Goal: Information Seeking & Learning: Learn about a topic

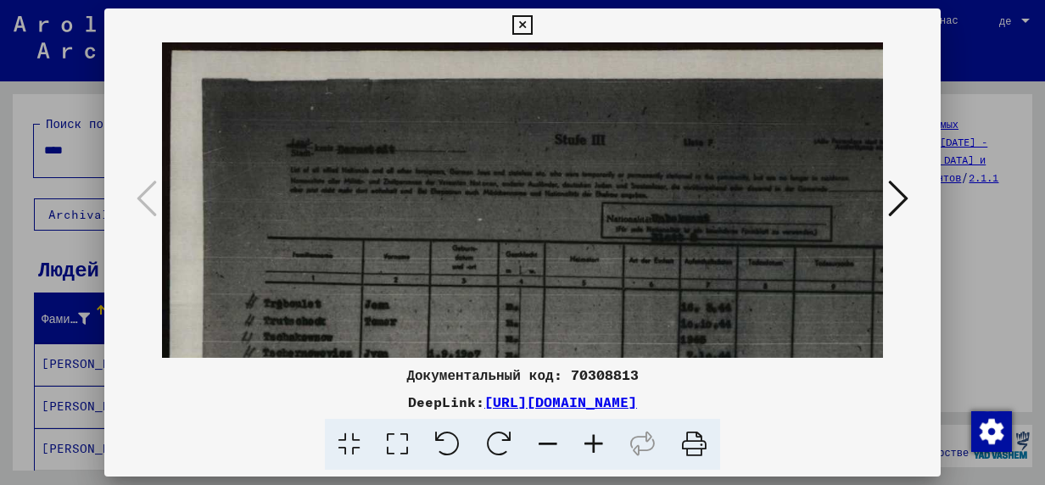
scroll to position [188, 0]
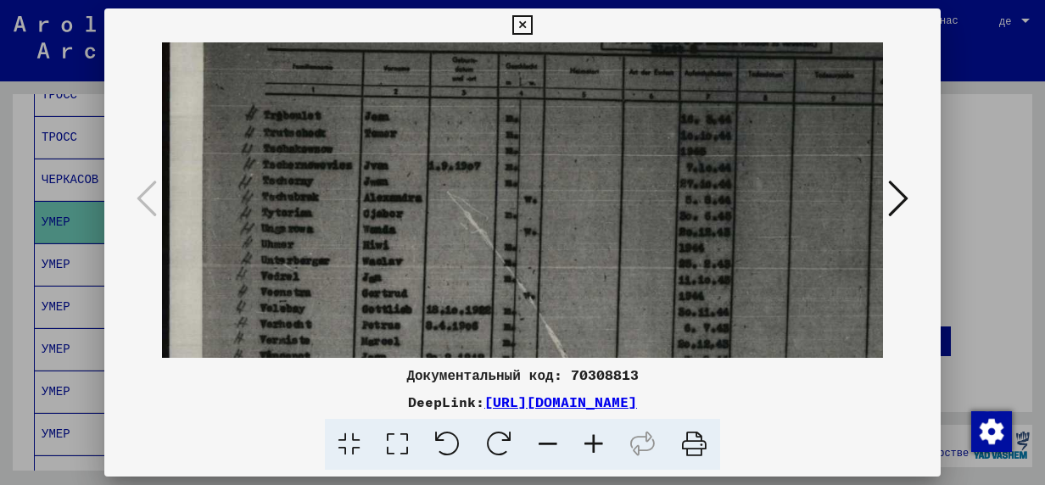
click at [596, 445] on icon at bounding box center [594, 445] width 46 height 52
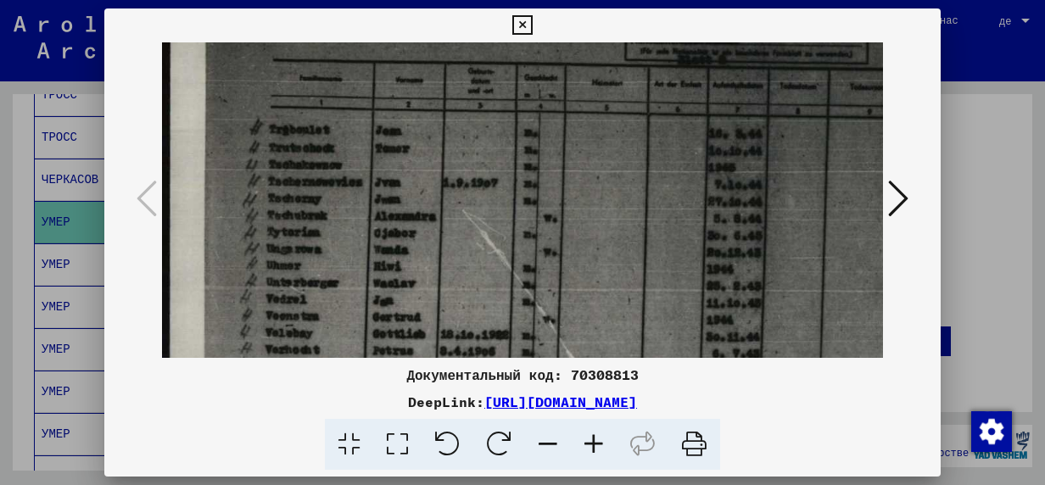
click at [596, 444] on icon at bounding box center [594, 445] width 46 height 52
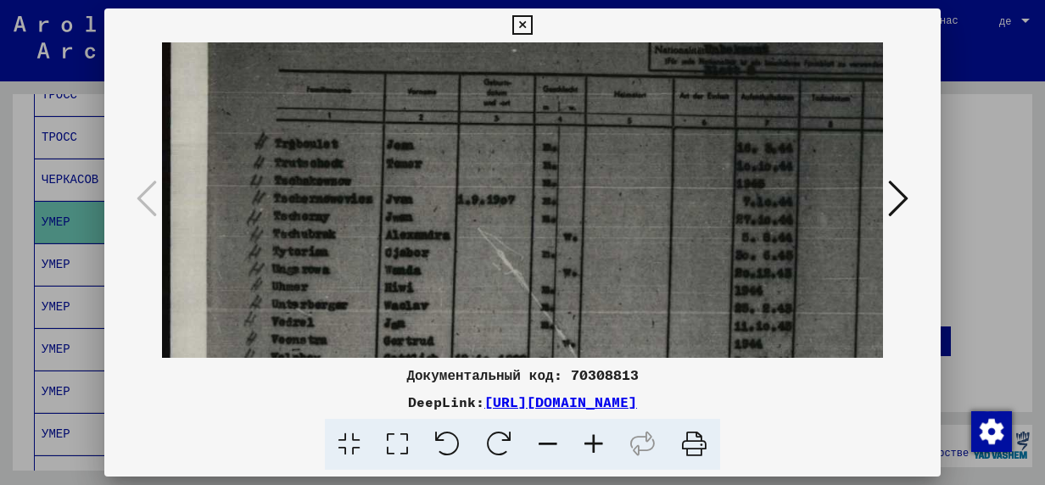
click at [596, 444] on icon at bounding box center [594, 445] width 46 height 52
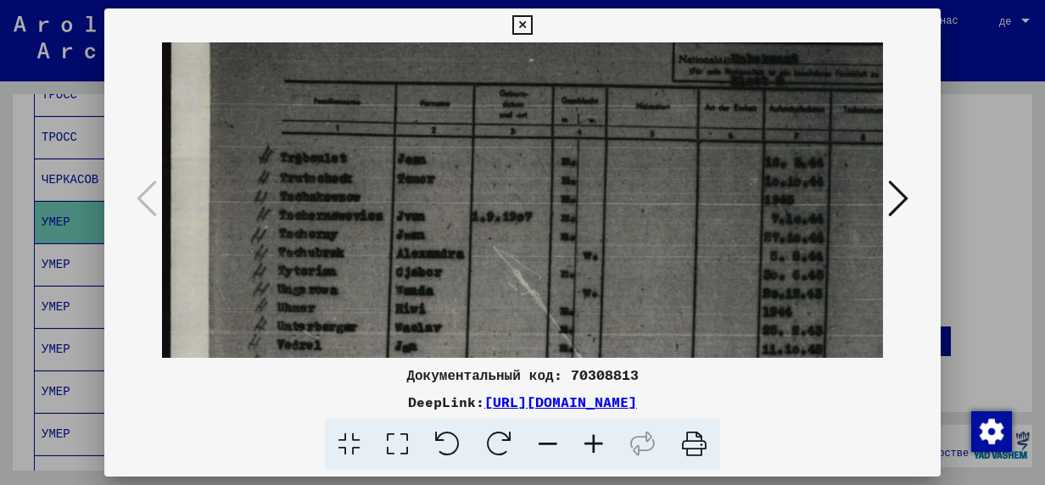
click at [596, 444] on icon at bounding box center [594, 445] width 46 height 52
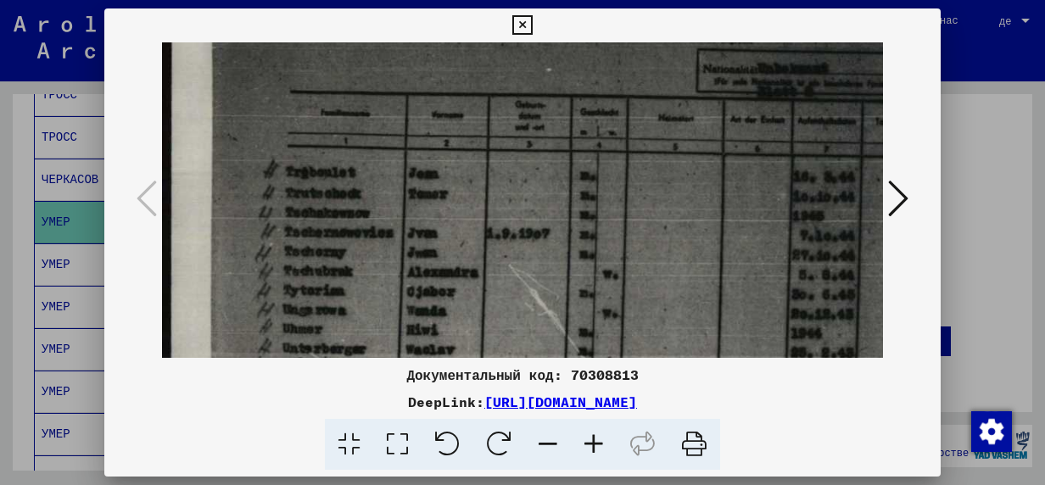
click at [596, 444] on icon at bounding box center [594, 445] width 46 height 52
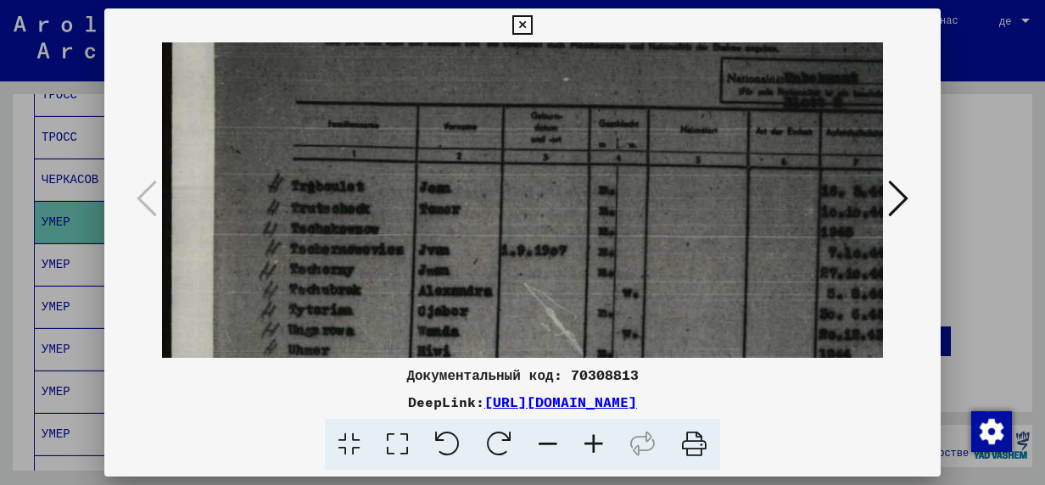
click at [596, 444] on icon at bounding box center [594, 445] width 46 height 52
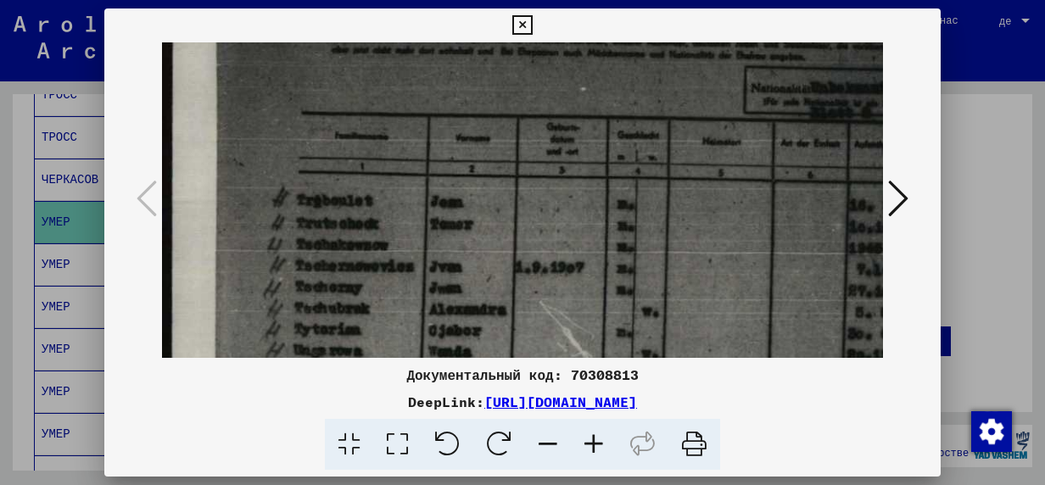
click at [596, 444] on icon at bounding box center [594, 445] width 46 height 52
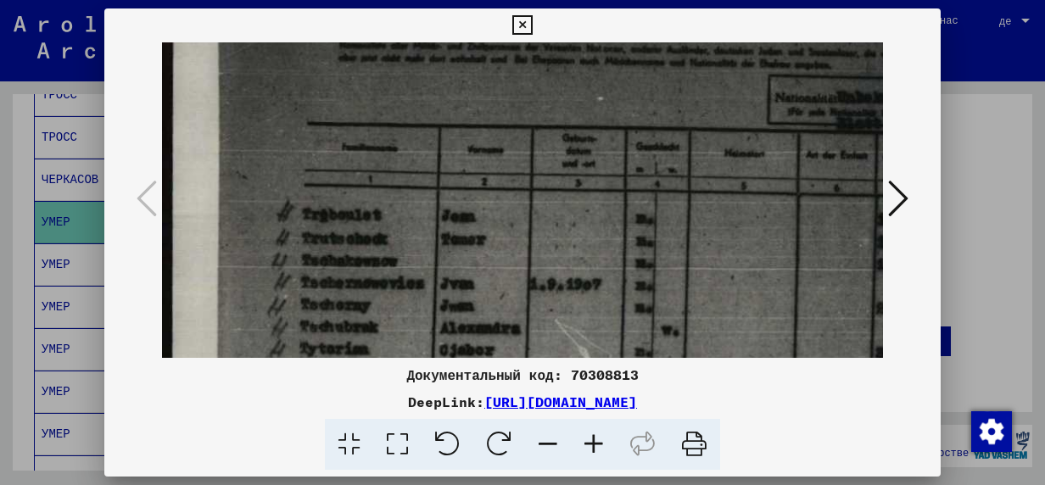
click at [596, 444] on icon at bounding box center [594, 445] width 46 height 52
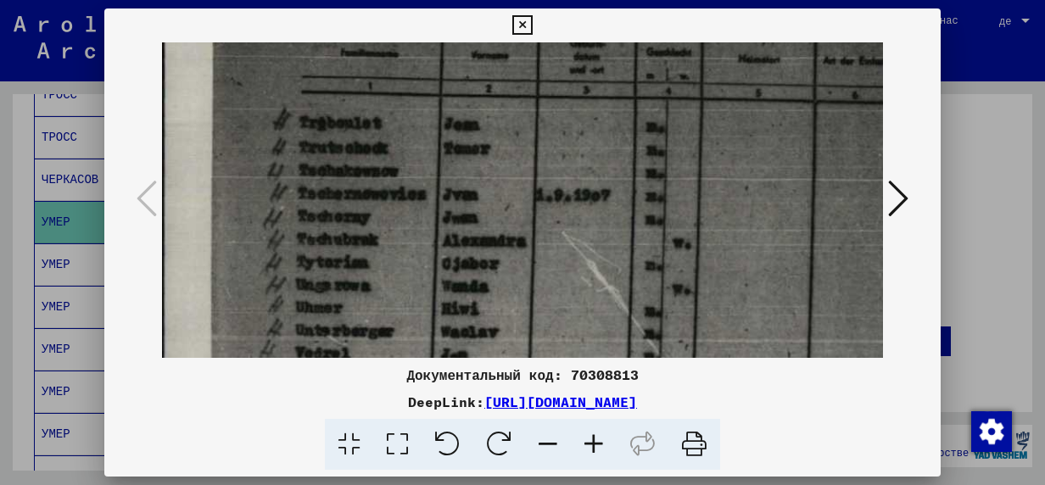
scroll to position [301, 7]
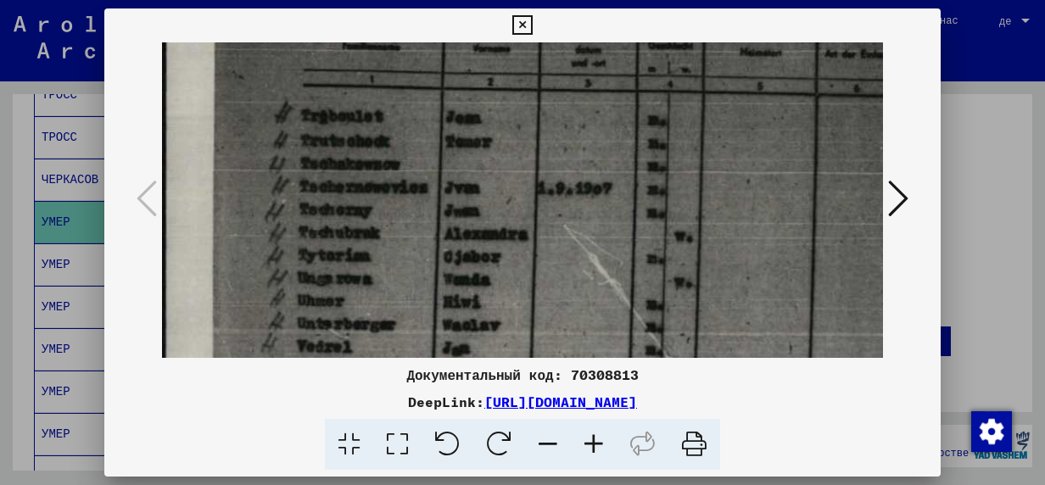
drag, startPoint x: 557, startPoint y: 227, endPoint x: 568, endPoint y: 156, distance: 72.3
click at [568, 156] on img at bounding box center [943, 302] width 1576 height 1122
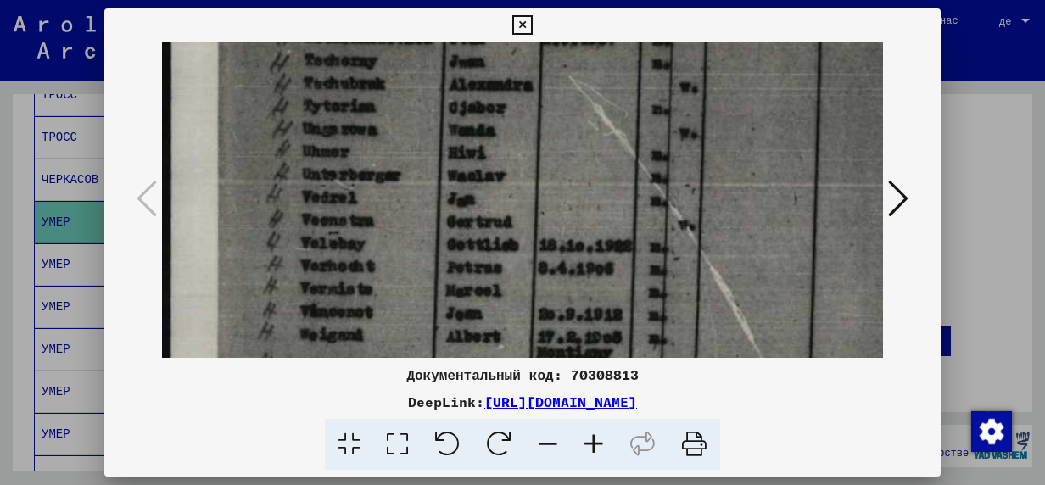
scroll to position [467, 0]
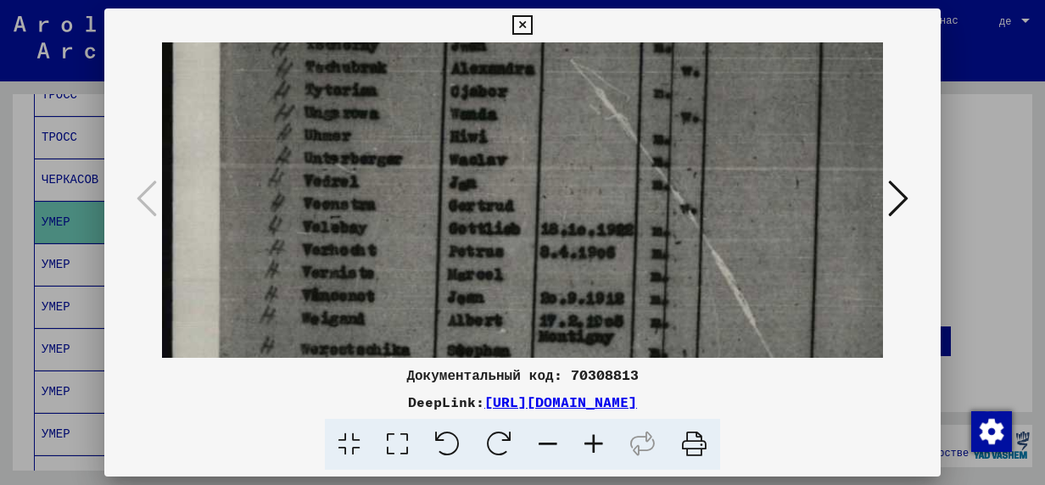
drag, startPoint x: 375, startPoint y: 262, endPoint x: 389, endPoint y: 107, distance: 155.9
click at [389, 107] on img at bounding box center [950, 137] width 1576 height 1122
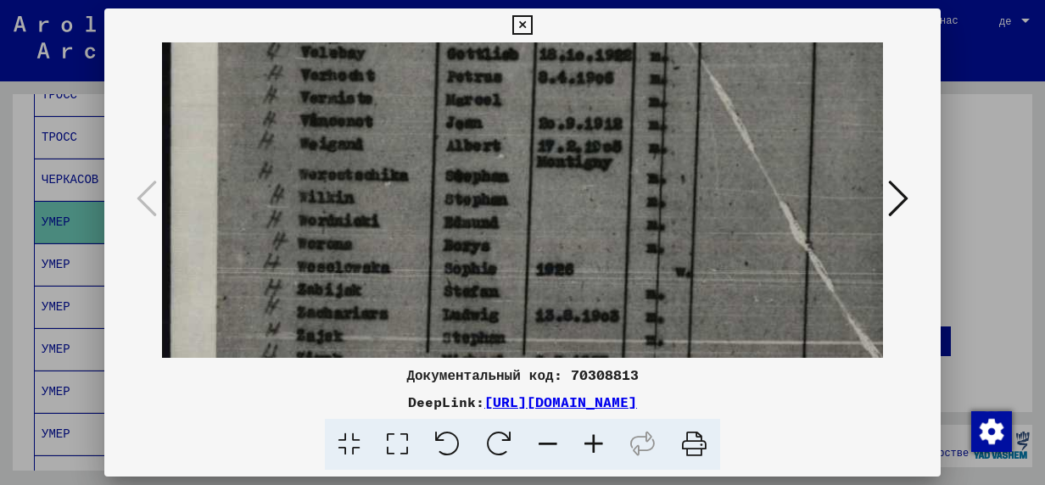
drag, startPoint x: 374, startPoint y: 273, endPoint x: 378, endPoint y: 100, distance: 173.1
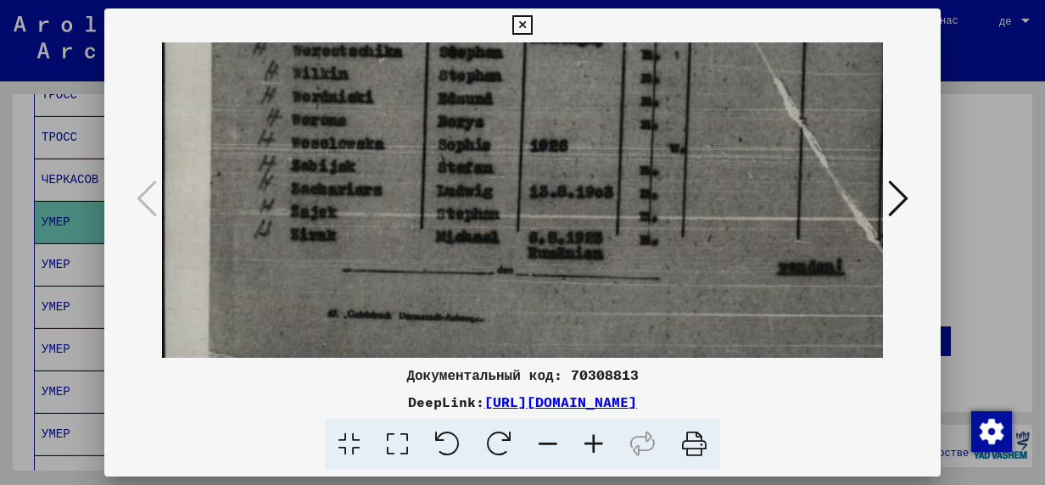
drag, startPoint x: 370, startPoint y: 244, endPoint x: 365, endPoint y: 140, distance: 103.6
click at [905, 200] on icon at bounding box center [898, 198] width 20 height 41
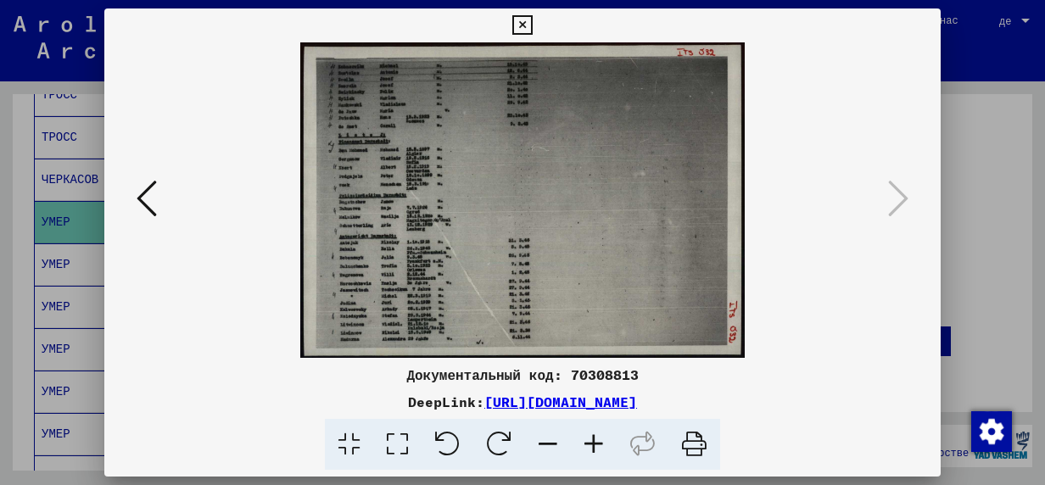
click at [597, 443] on icon at bounding box center [594, 445] width 46 height 52
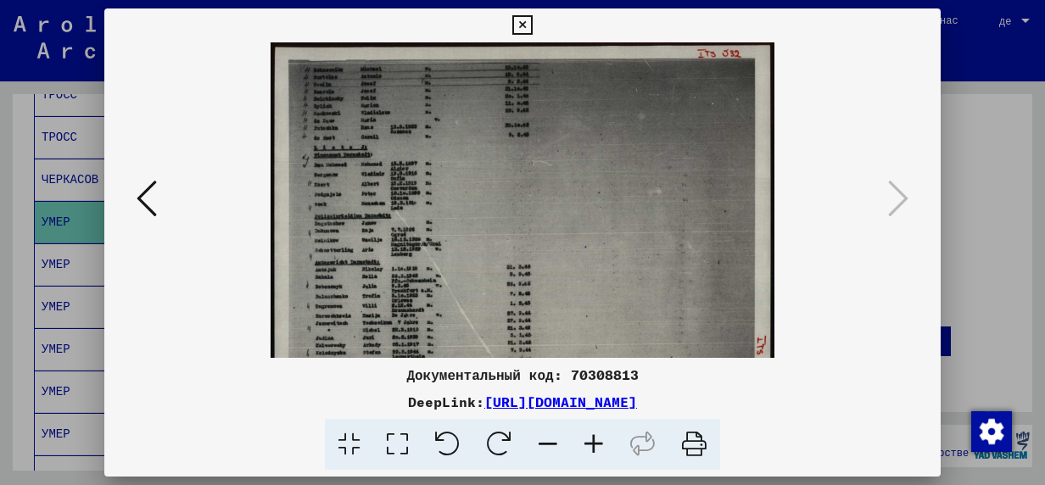
click at [596, 443] on icon at bounding box center [594, 445] width 46 height 52
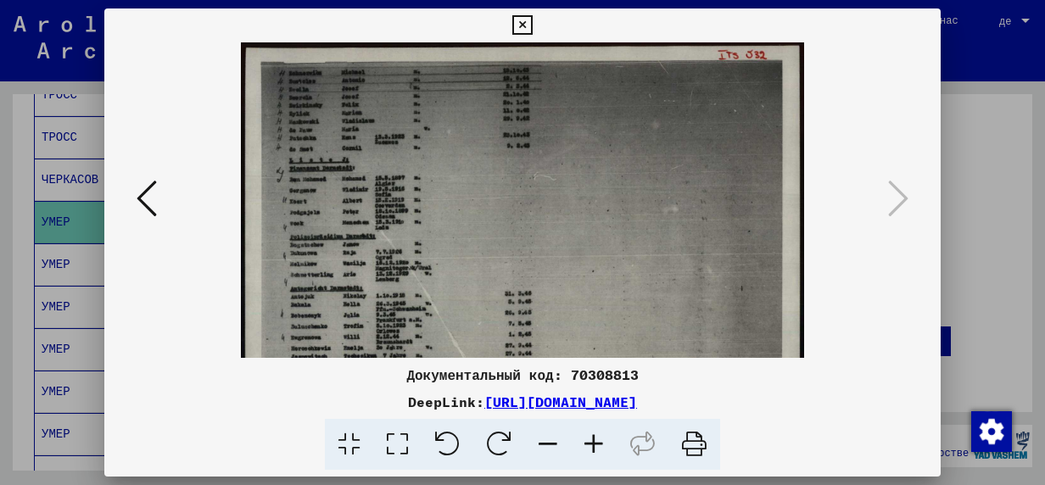
click at [596, 443] on icon at bounding box center [594, 445] width 46 height 52
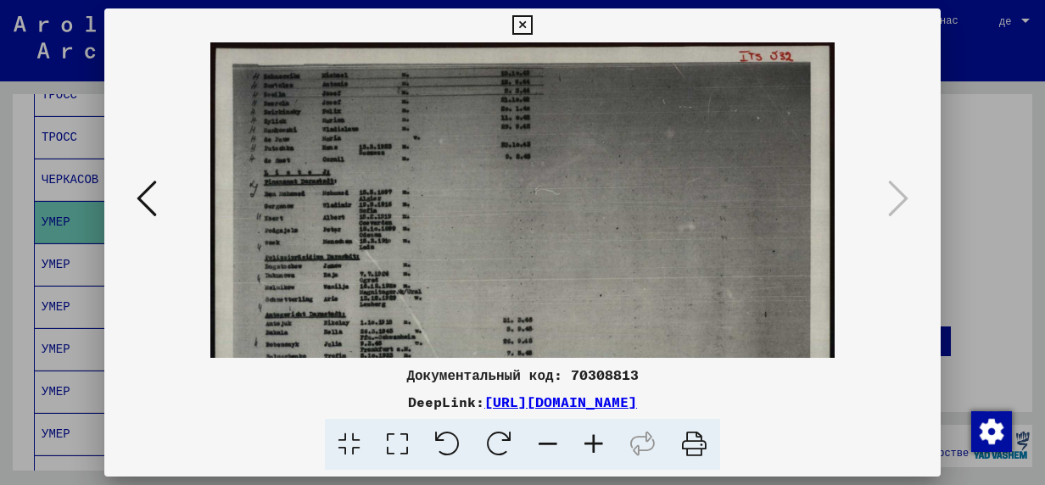
click at [596, 443] on icon at bounding box center [594, 445] width 46 height 52
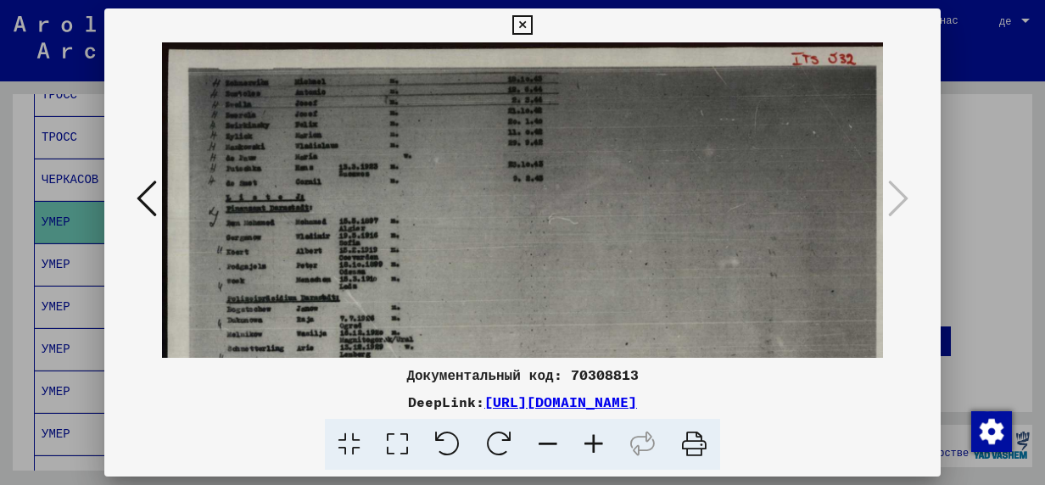
click at [596, 443] on icon at bounding box center [594, 445] width 46 height 52
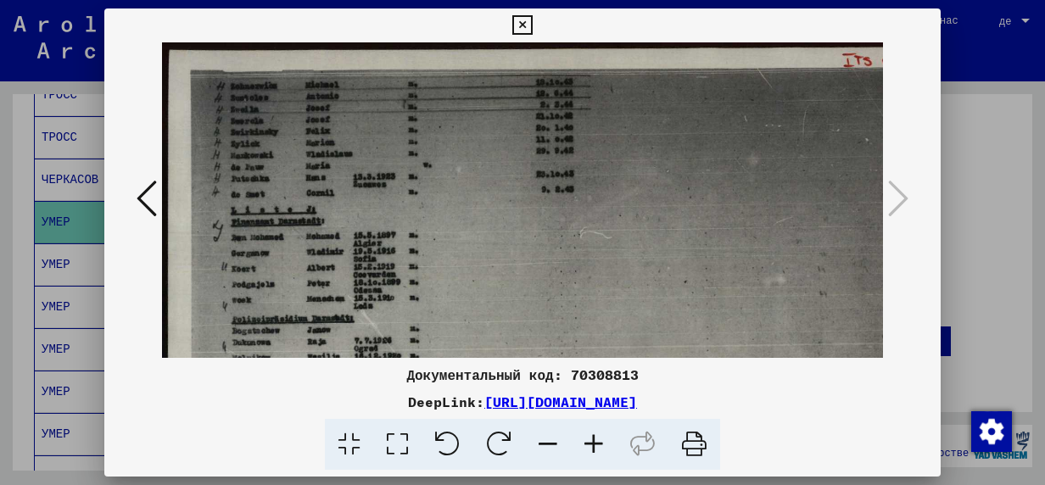
click at [596, 443] on icon at bounding box center [594, 445] width 46 height 52
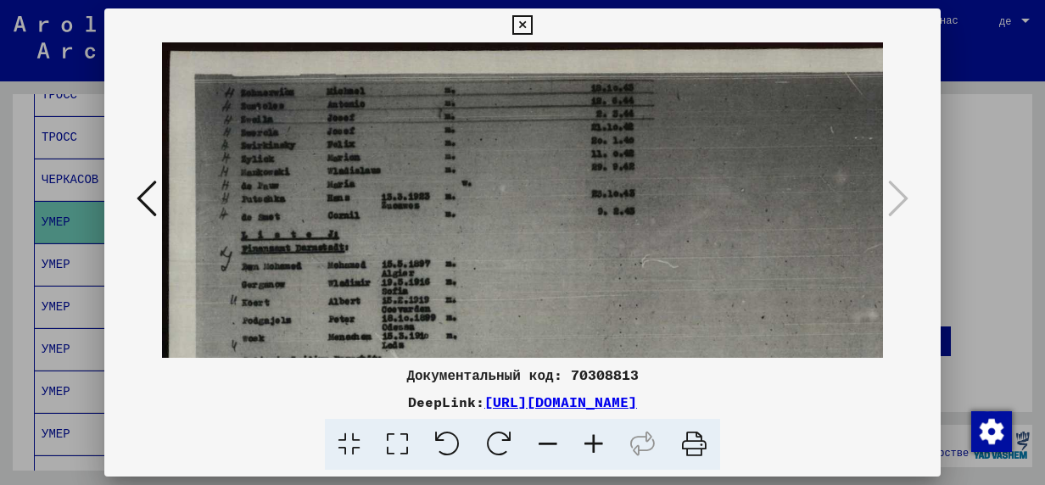
click at [596, 443] on icon at bounding box center [594, 445] width 46 height 52
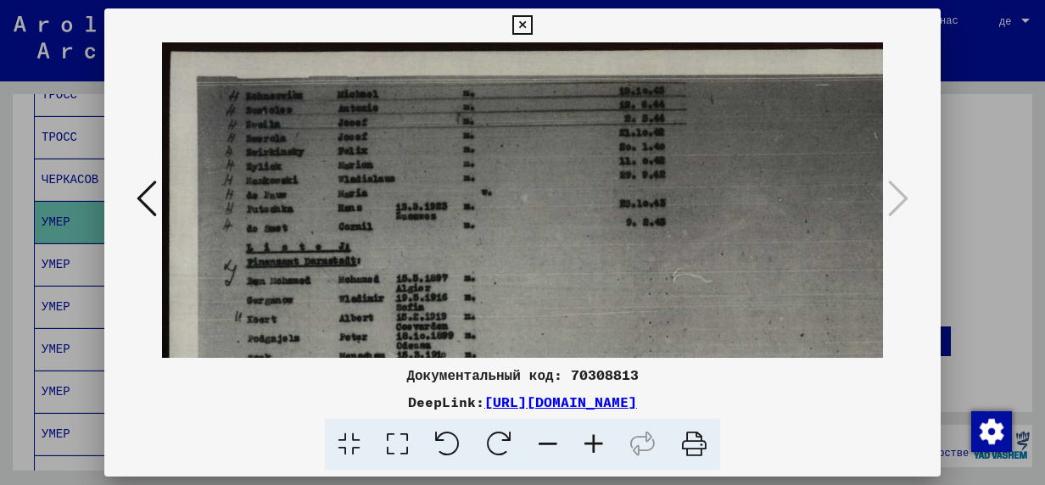
click at [596, 443] on icon at bounding box center [594, 445] width 46 height 52
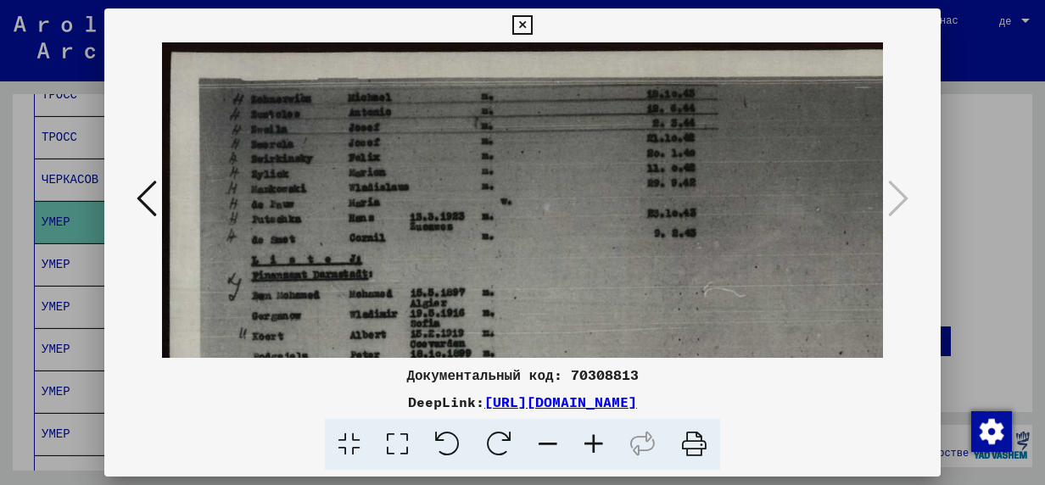
click at [596, 443] on icon at bounding box center [594, 445] width 46 height 52
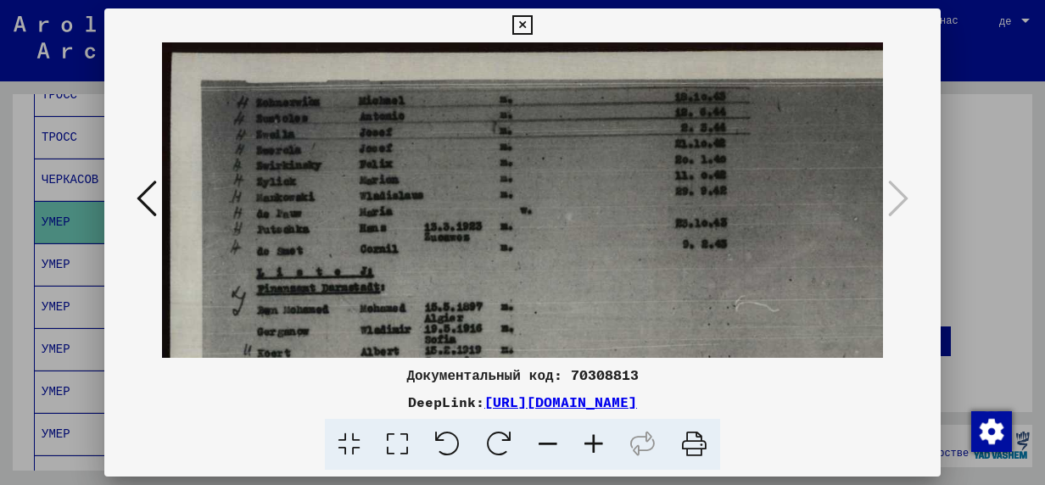
click at [596, 443] on icon at bounding box center [594, 445] width 46 height 52
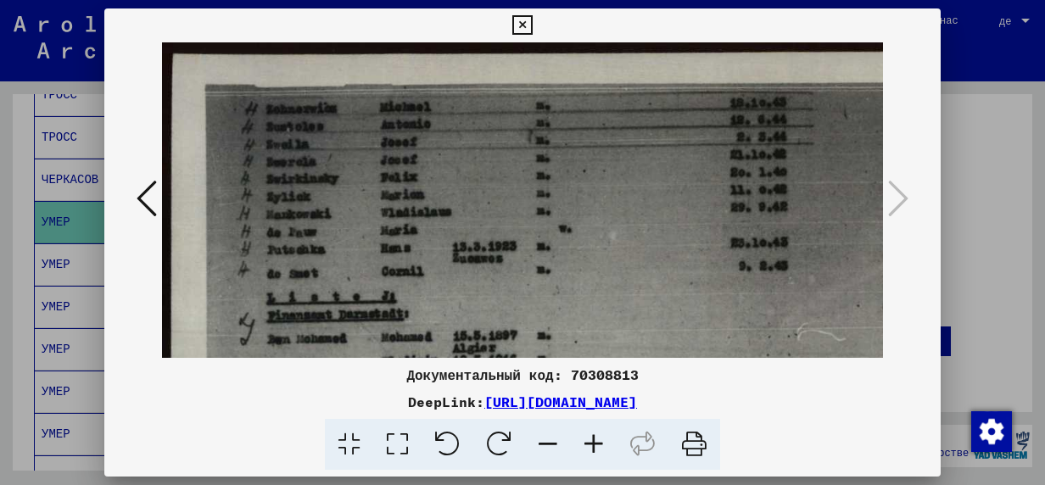
click at [596, 443] on icon at bounding box center [594, 445] width 46 height 52
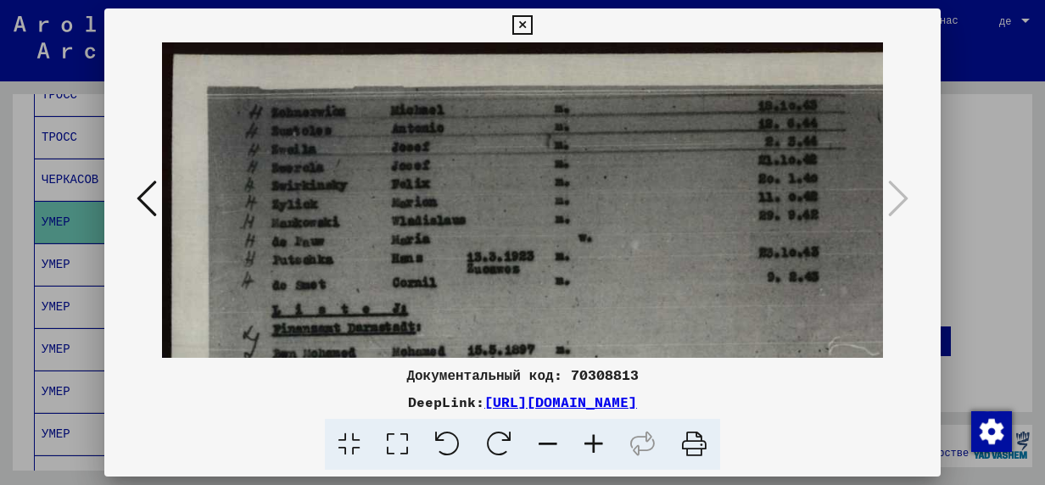
click at [596, 443] on icon at bounding box center [594, 445] width 46 height 52
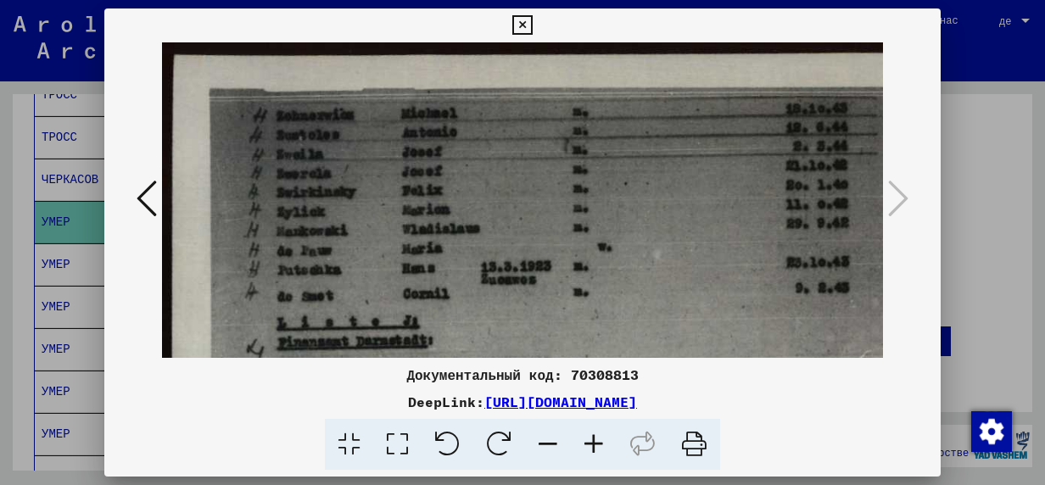
click at [597, 449] on icon at bounding box center [594, 445] width 46 height 52
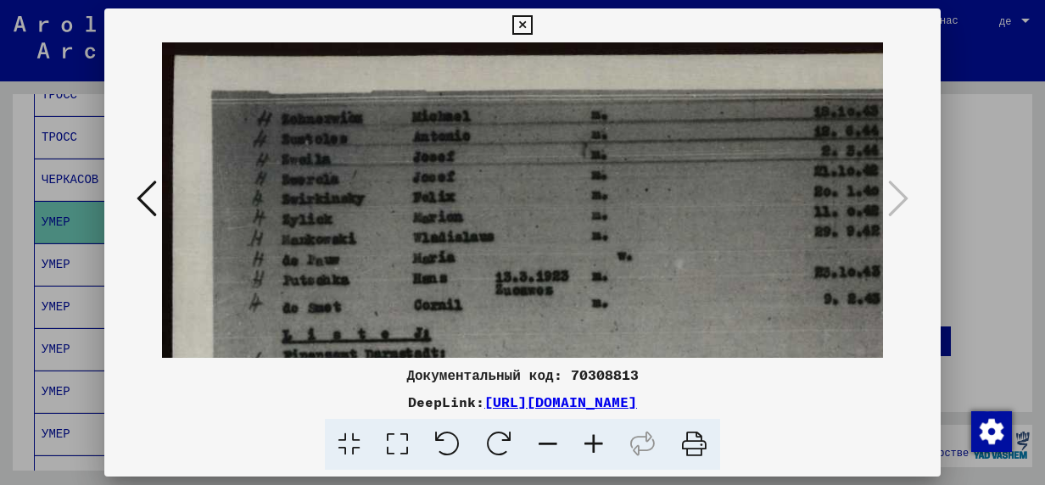
click at [597, 449] on icon at bounding box center [594, 445] width 46 height 52
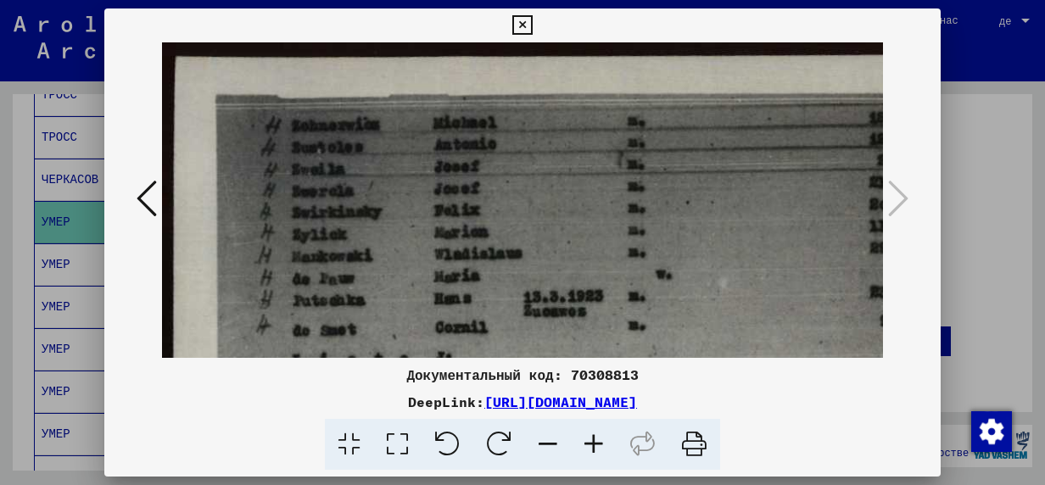
click at [597, 449] on icon at bounding box center [594, 445] width 46 height 52
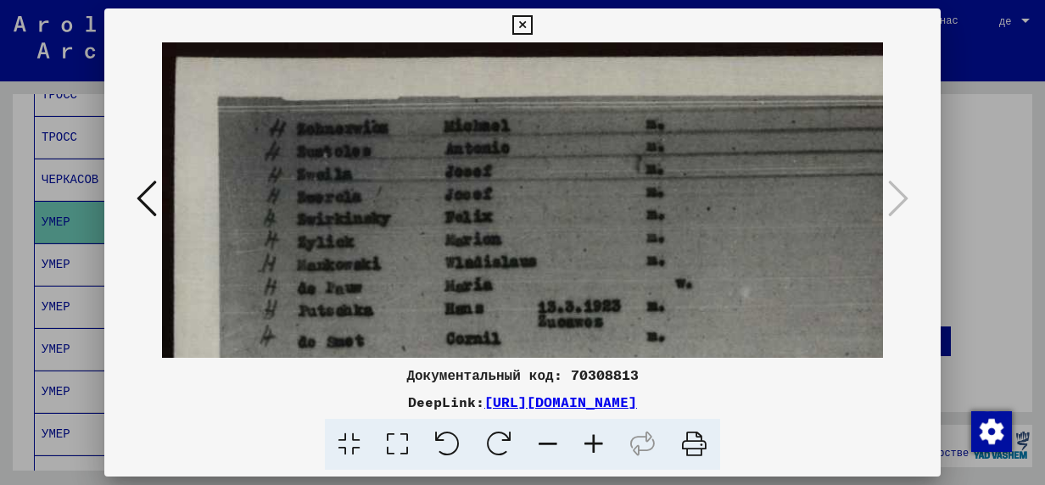
click at [597, 449] on icon at bounding box center [594, 445] width 46 height 52
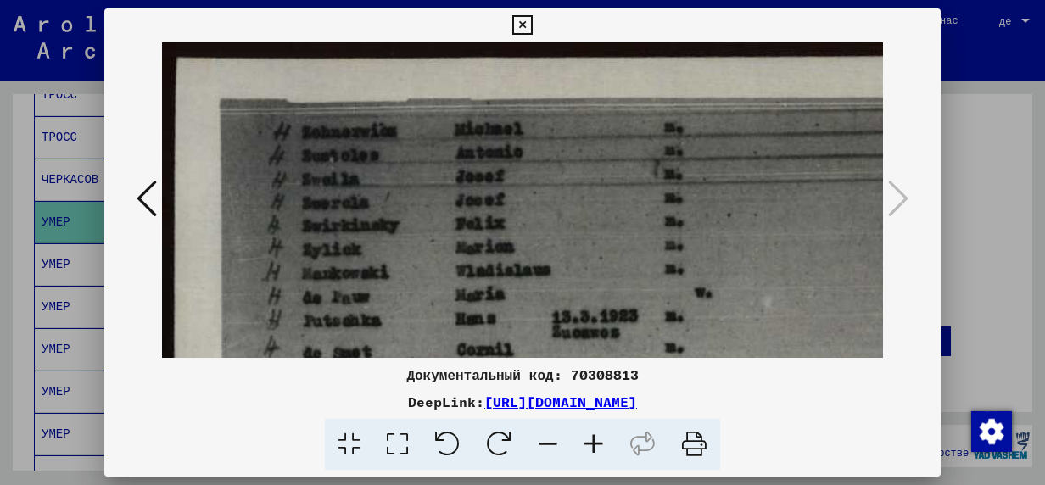
click at [597, 449] on icon at bounding box center [594, 445] width 46 height 52
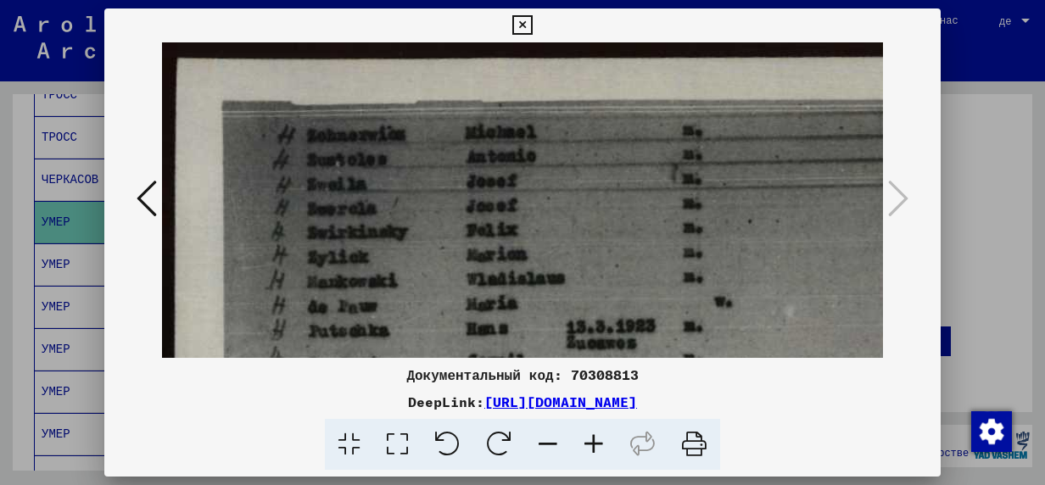
click at [597, 449] on icon at bounding box center [594, 445] width 46 height 52
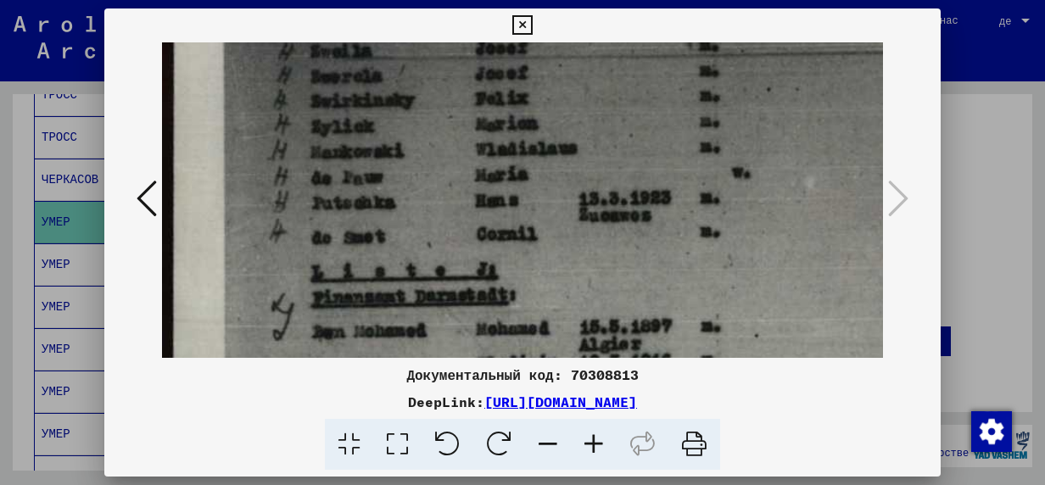
scroll to position [146, 2]
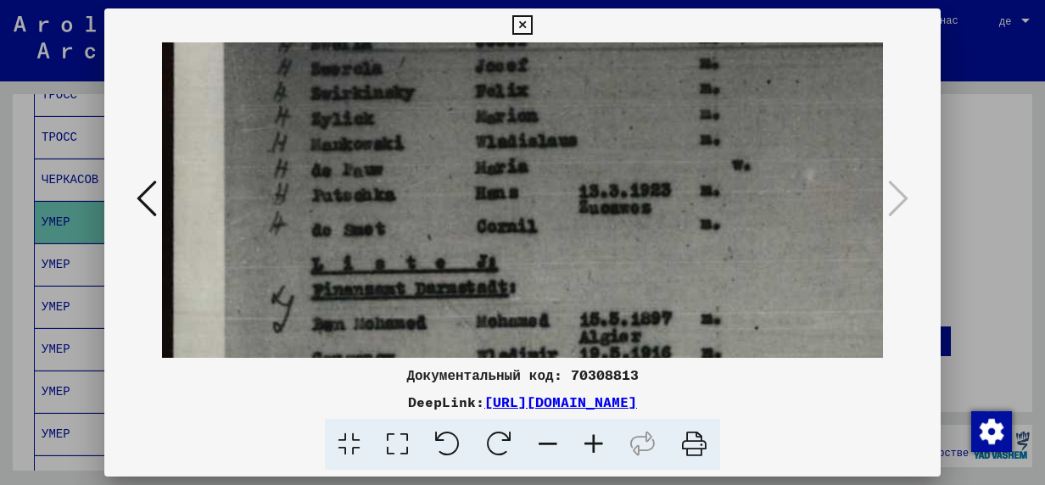
drag, startPoint x: 399, startPoint y: 248, endPoint x: 397, endPoint y: 112, distance: 135.8
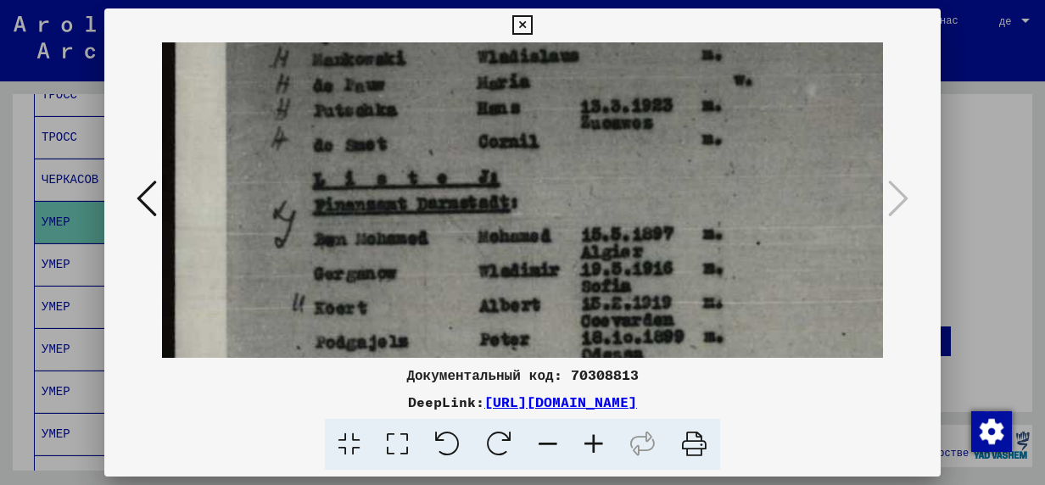
scroll to position [241, 0]
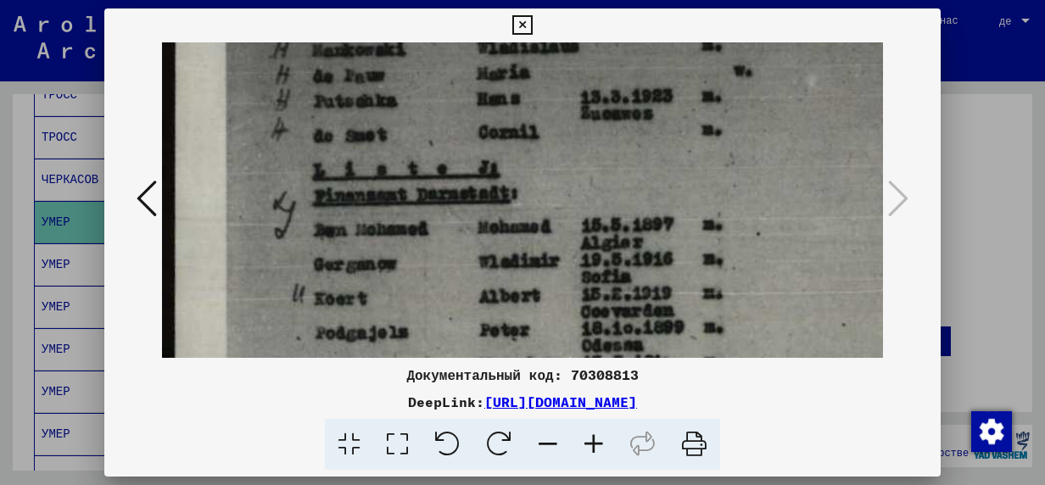
drag, startPoint x: 423, startPoint y: 193, endPoint x: 427, endPoint y: 105, distance: 88.3
click at [428, 106] on img at bounding box center [1041, 426] width 1759 height 1249
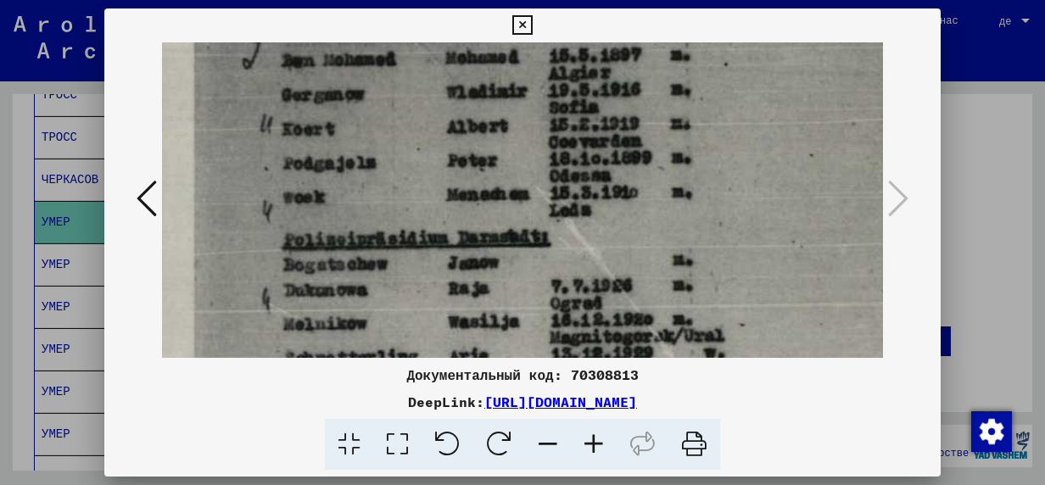
drag, startPoint x: 440, startPoint y: 244, endPoint x: 413, endPoint y: 87, distance: 160.0
click at [413, 87] on img at bounding box center [1009, 257] width 1759 height 1249
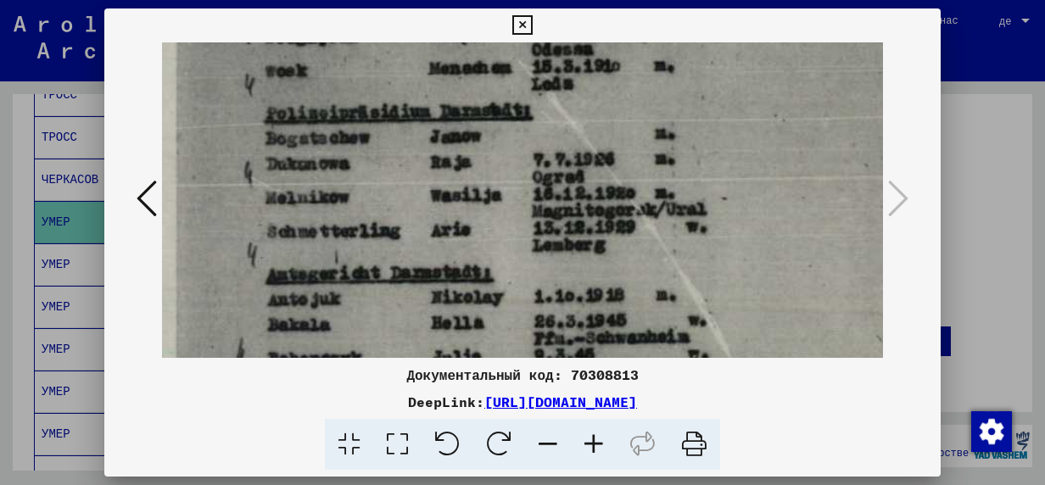
drag, startPoint x: 424, startPoint y: 208, endPoint x: 410, endPoint y: 90, distance: 118.8
click at [410, 90] on img at bounding box center [991, 130] width 1759 height 1249
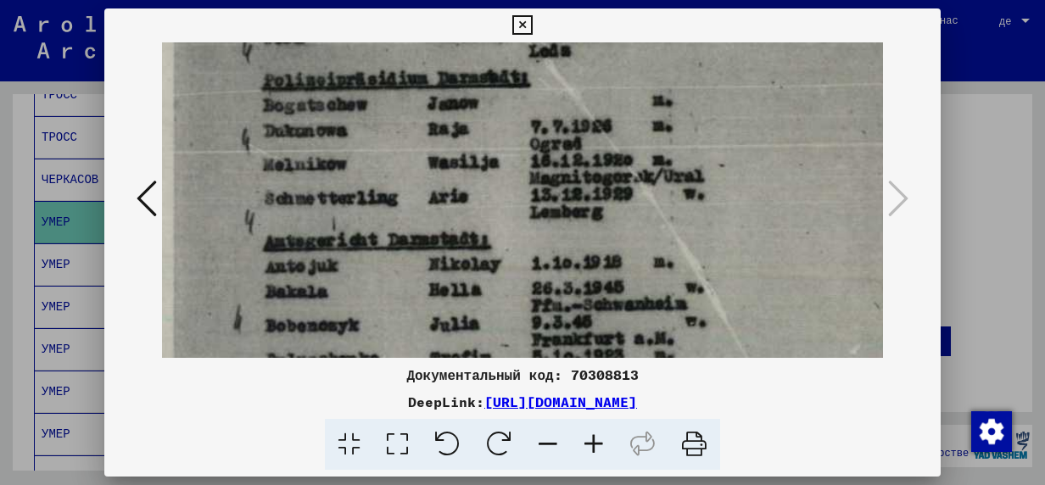
scroll to position [575, 54]
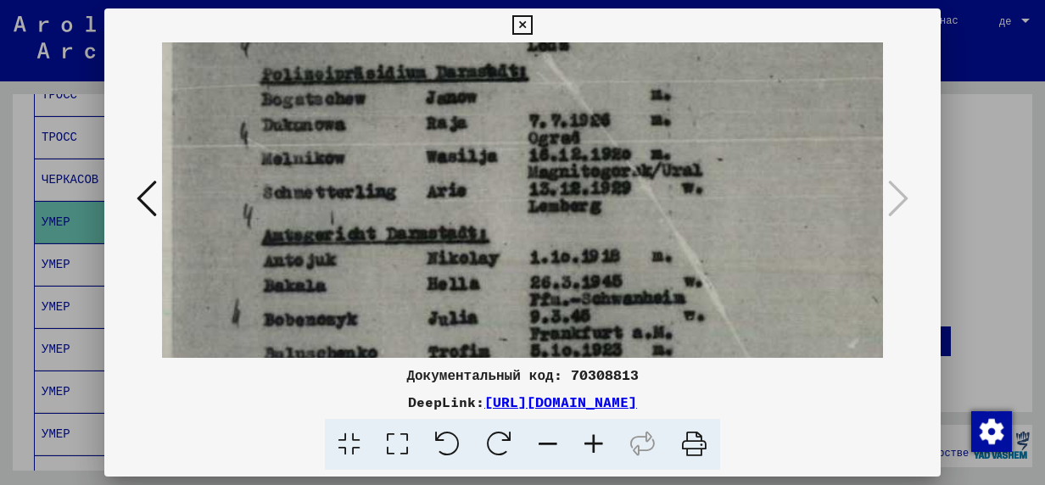
drag, startPoint x: 355, startPoint y: 199, endPoint x: 352, endPoint y: 171, distance: 28.1
click at [352, 171] on img at bounding box center [987, 91] width 1759 height 1249
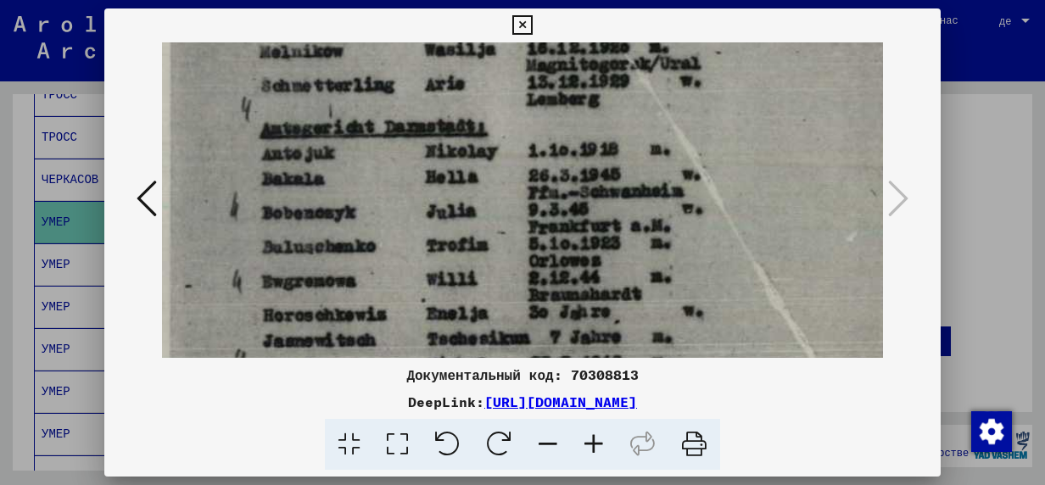
scroll to position [684, 56]
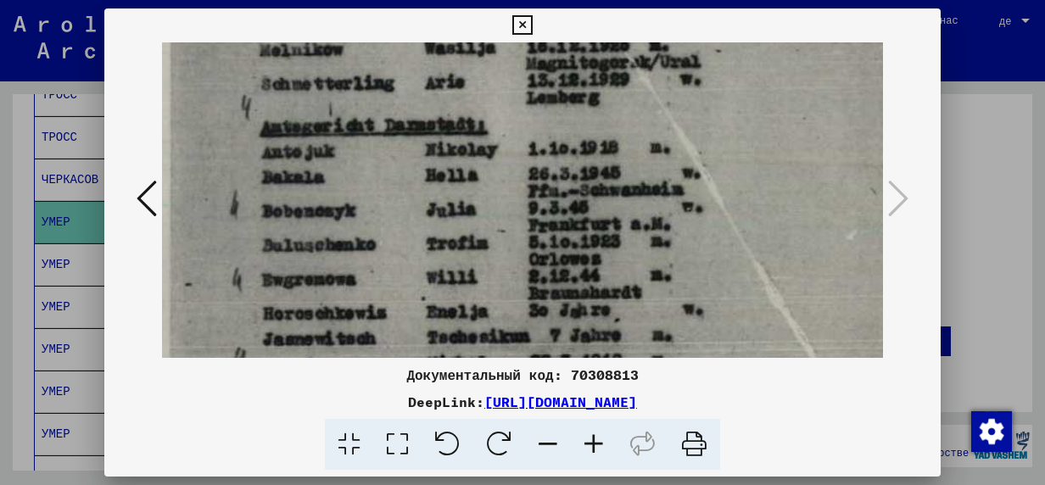
drag, startPoint x: 404, startPoint y: 205, endPoint x: 406, endPoint y: 107, distance: 98.4
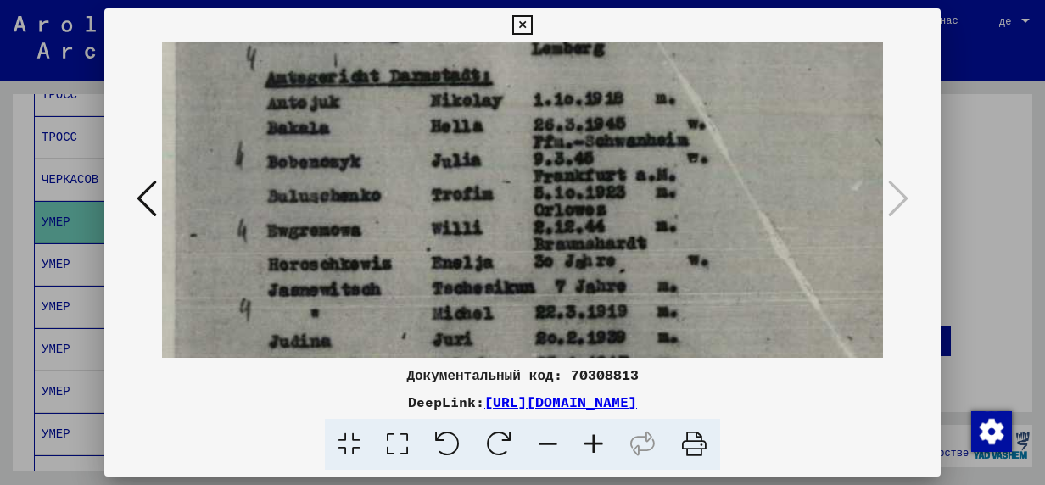
scroll to position [745, 51]
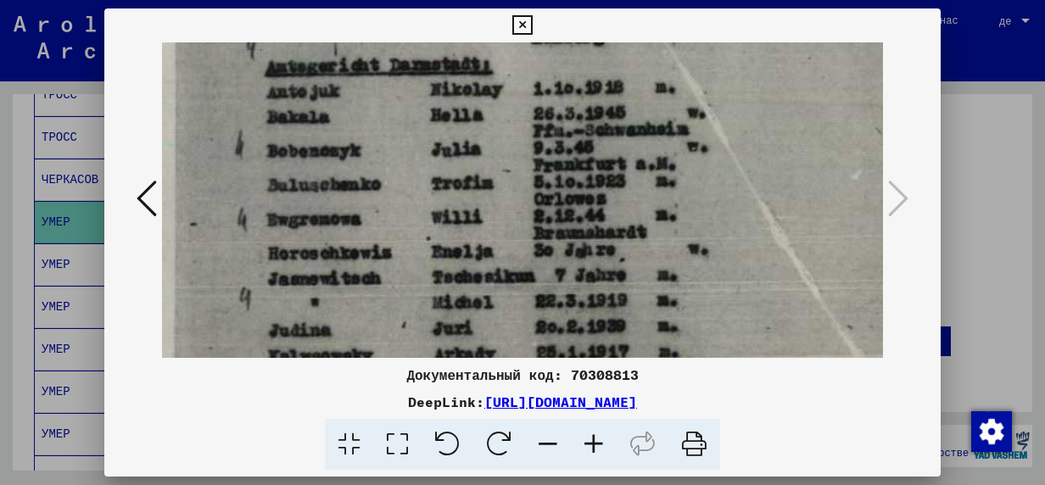
drag, startPoint x: 395, startPoint y: 195, endPoint x: 402, endPoint y: 144, distance: 51.5
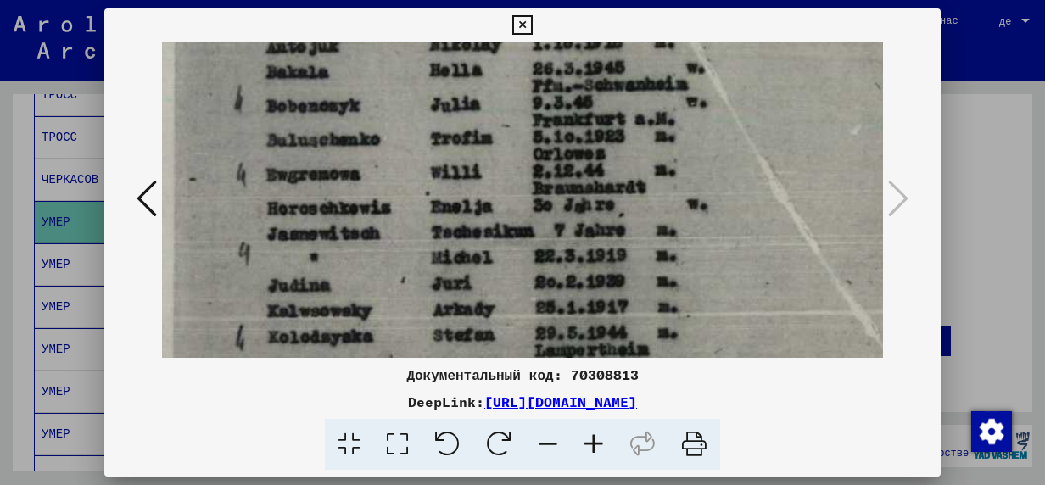
scroll to position [792, 52]
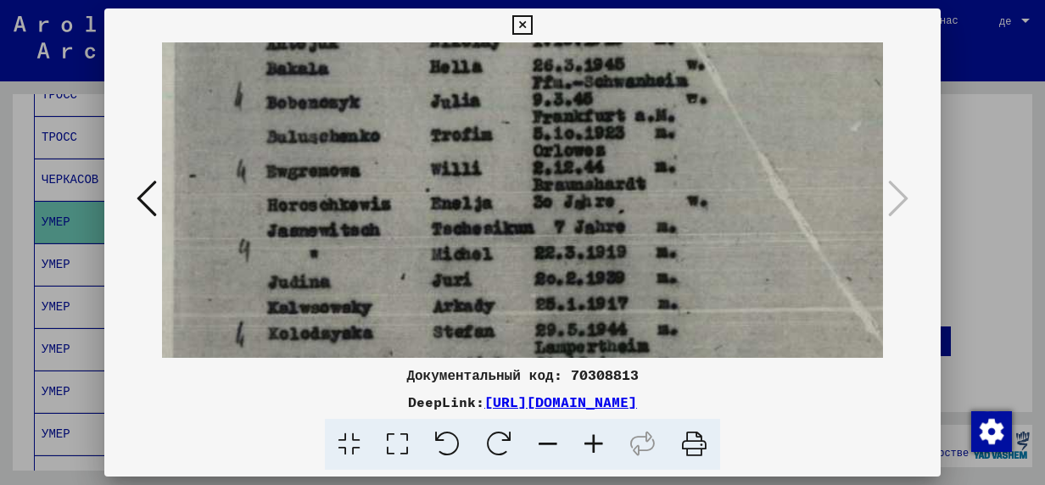
drag, startPoint x: 395, startPoint y: 216, endPoint x: 394, endPoint y: 176, distance: 39.1
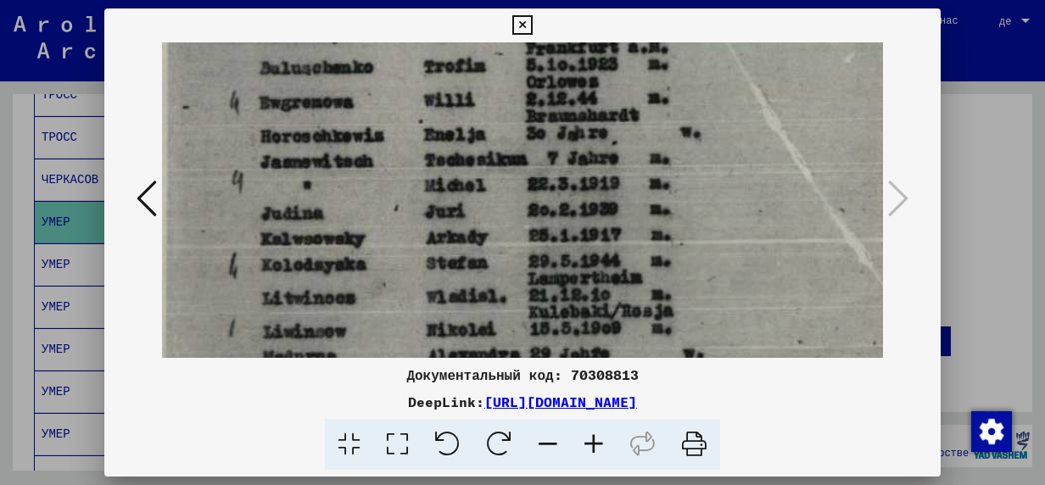
scroll to position [882, 58]
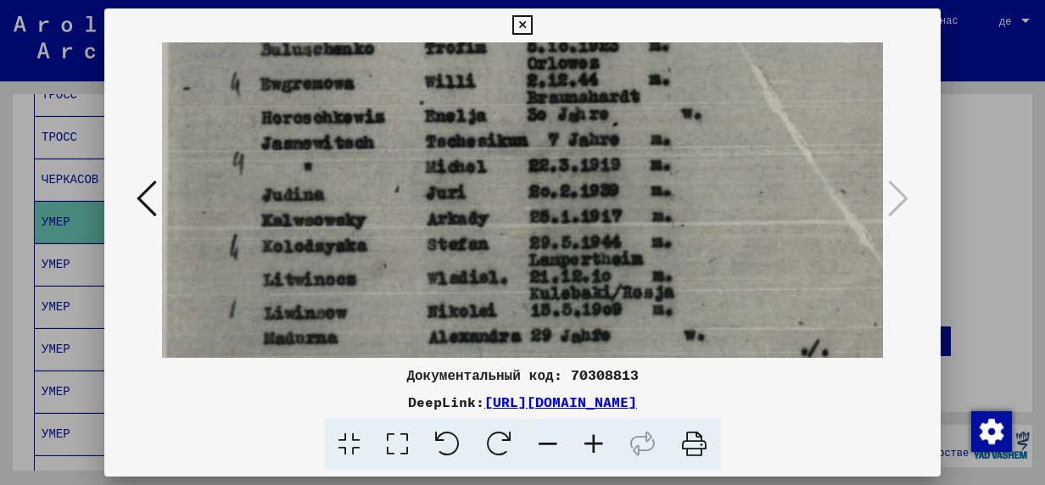
drag, startPoint x: 553, startPoint y: 222, endPoint x: 549, endPoint y: 143, distance: 79.9
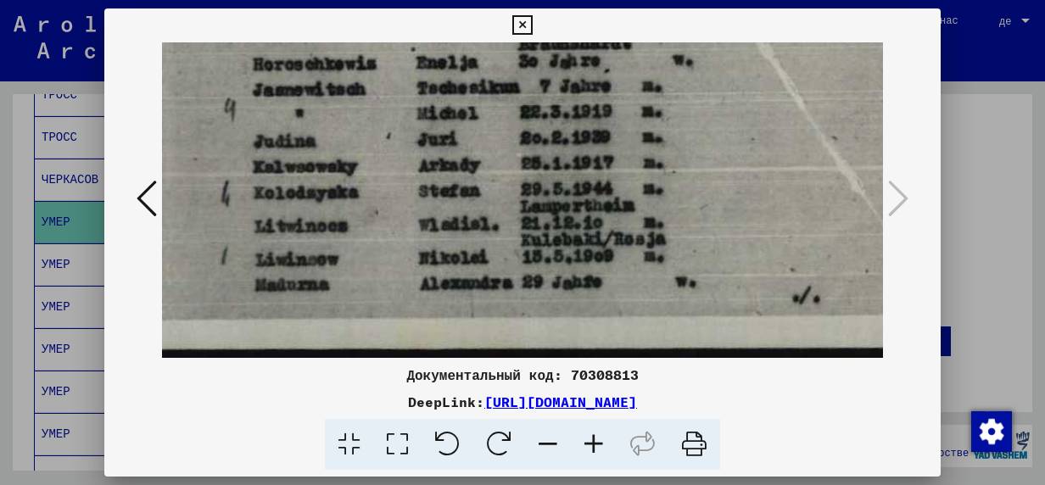
scroll to position [933, 67]
drag, startPoint x: 534, startPoint y: 213, endPoint x: 525, endPoint y: 167, distance: 46.6
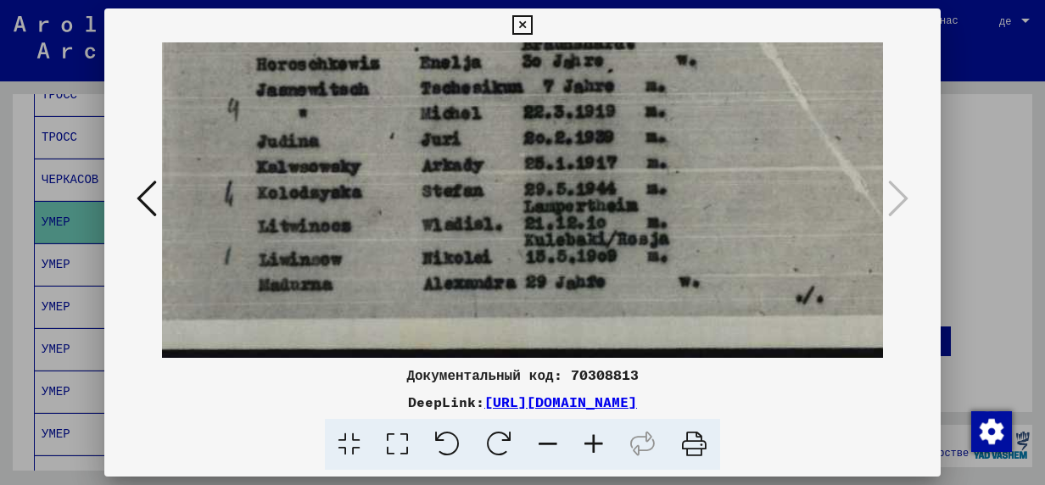
scroll to position [933, 62]
drag, startPoint x: 522, startPoint y: 201, endPoint x: 529, endPoint y: 180, distance: 22.5
click at [520, 25] on icon at bounding box center [522, 25] width 20 height 20
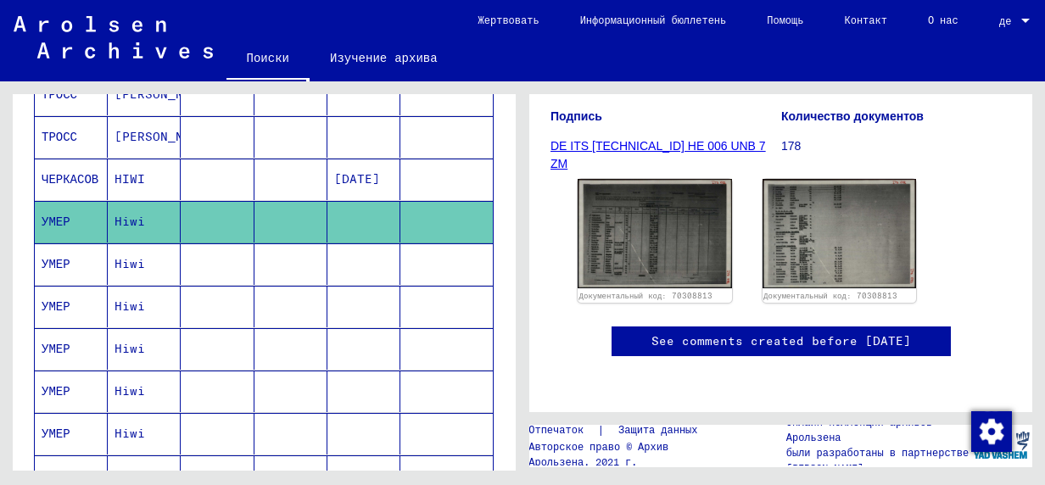
click at [59, 254] on mat-cell "УМЕР" at bounding box center [71, 265] width 73 height 42
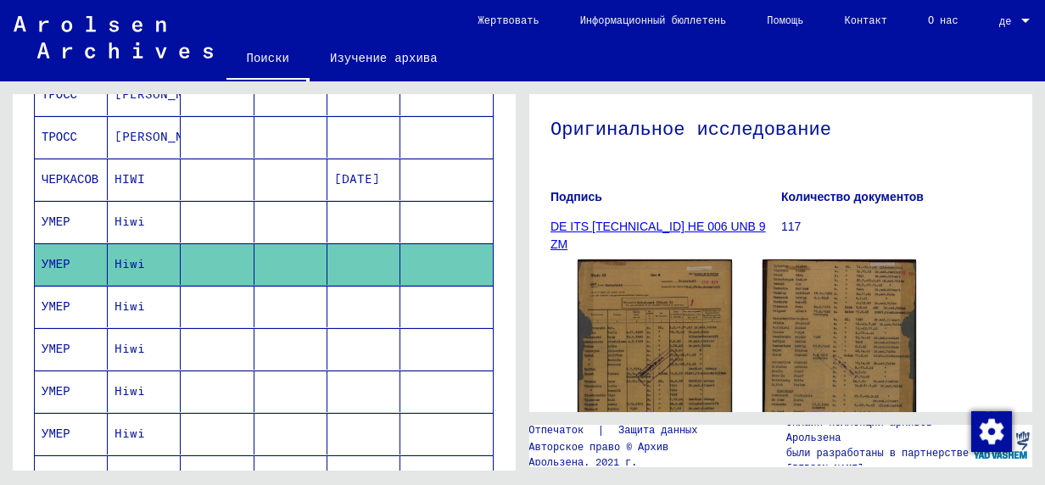
scroll to position [170, 0]
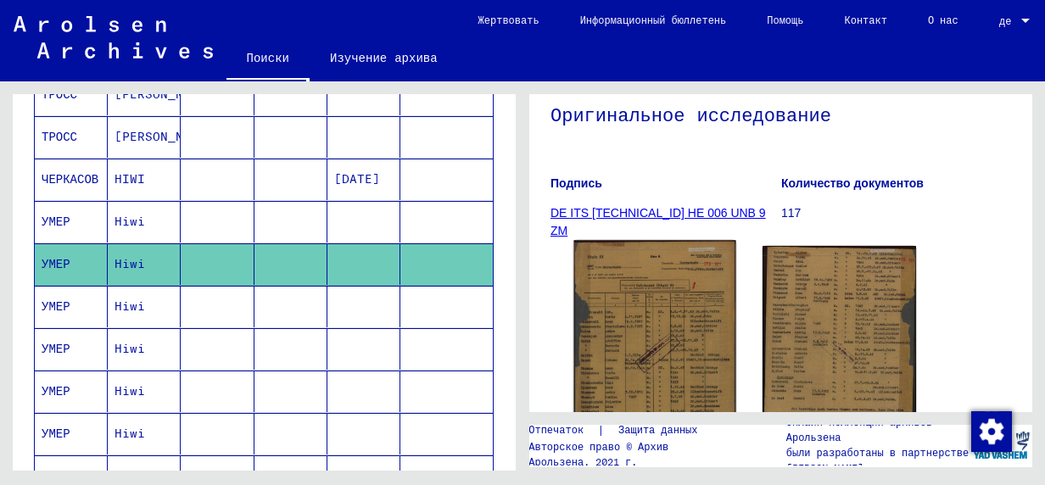
click at [642, 331] on img at bounding box center [655, 353] width 162 height 227
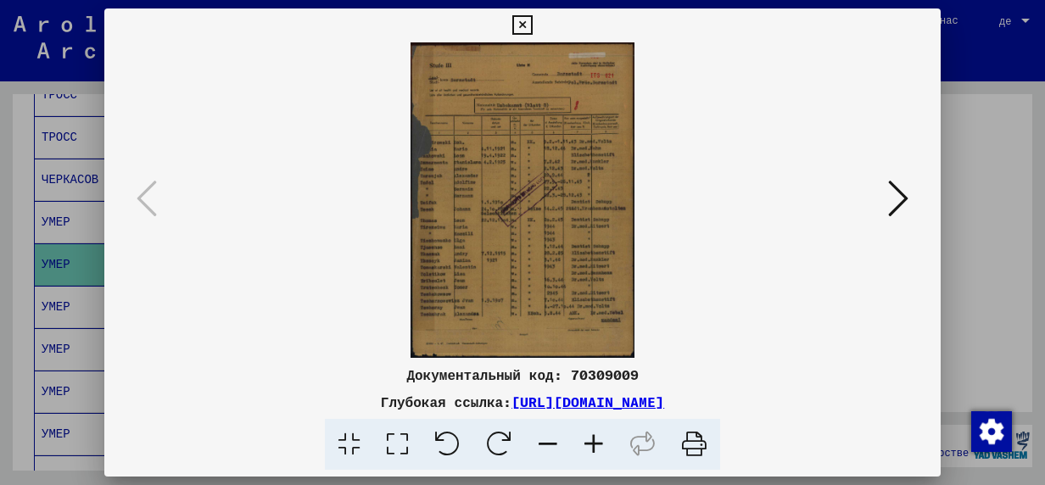
click at [595, 450] on icon at bounding box center [594, 445] width 46 height 52
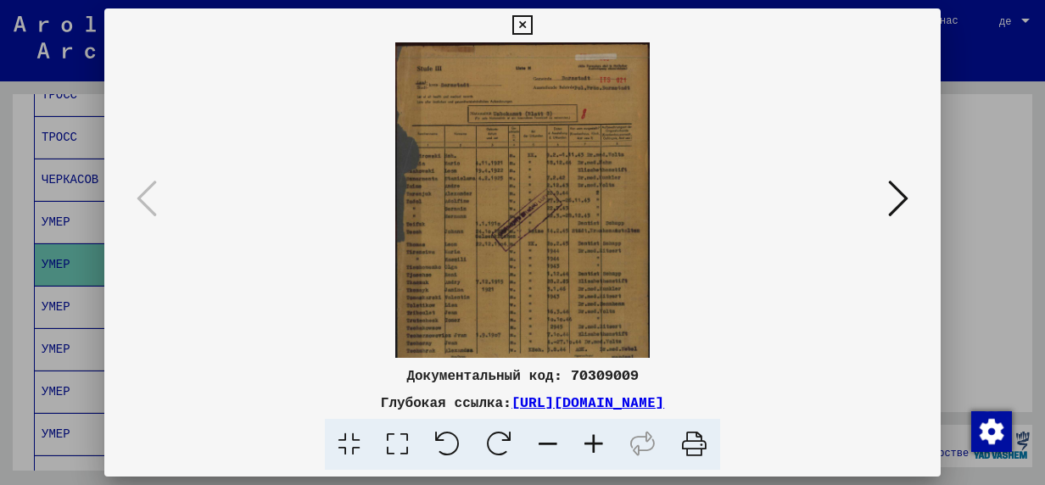
click at [595, 450] on icon at bounding box center [594, 445] width 46 height 52
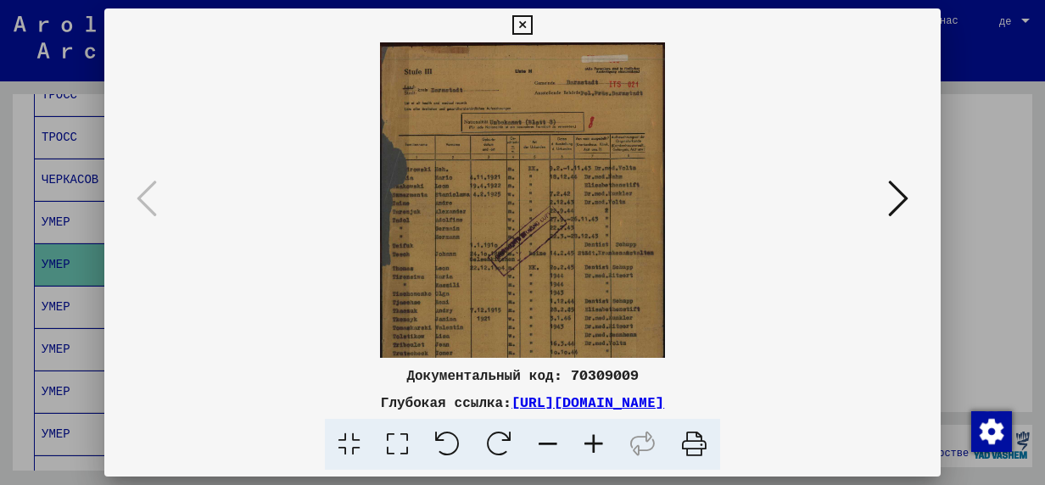
click at [595, 450] on icon at bounding box center [594, 445] width 46 height 52
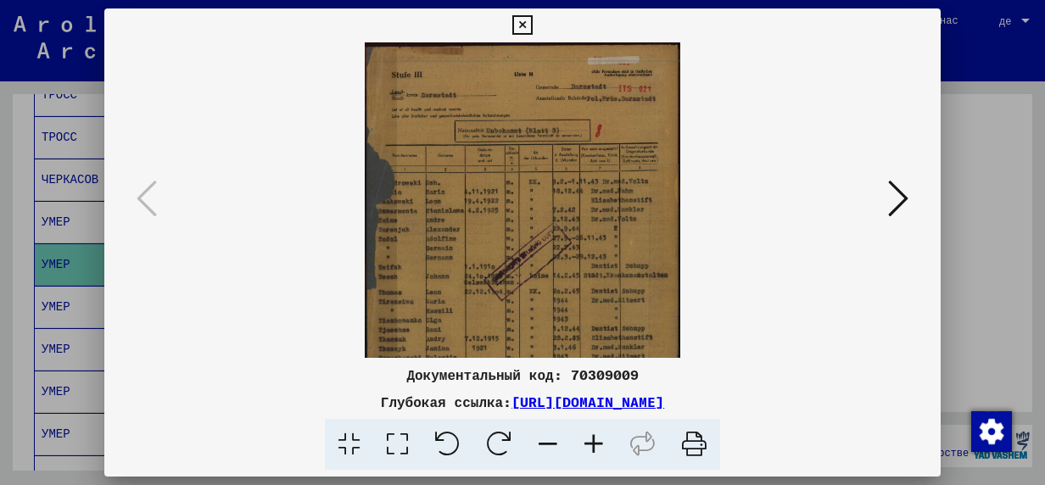
click at [595, 450] on icon at bounding box center [594, 445] width 46 height 52
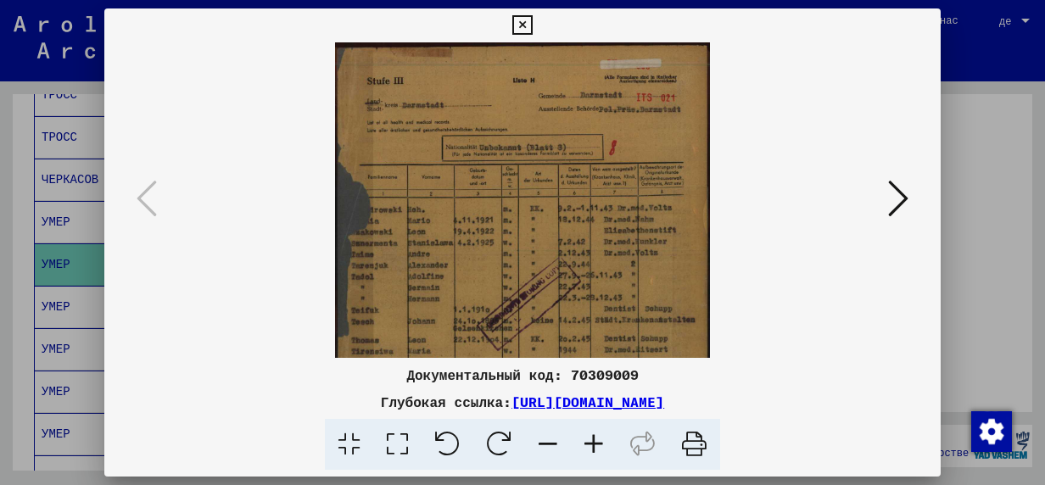
click at [595, 450] on icon at bounding box center [594, 445] width 46 height 52
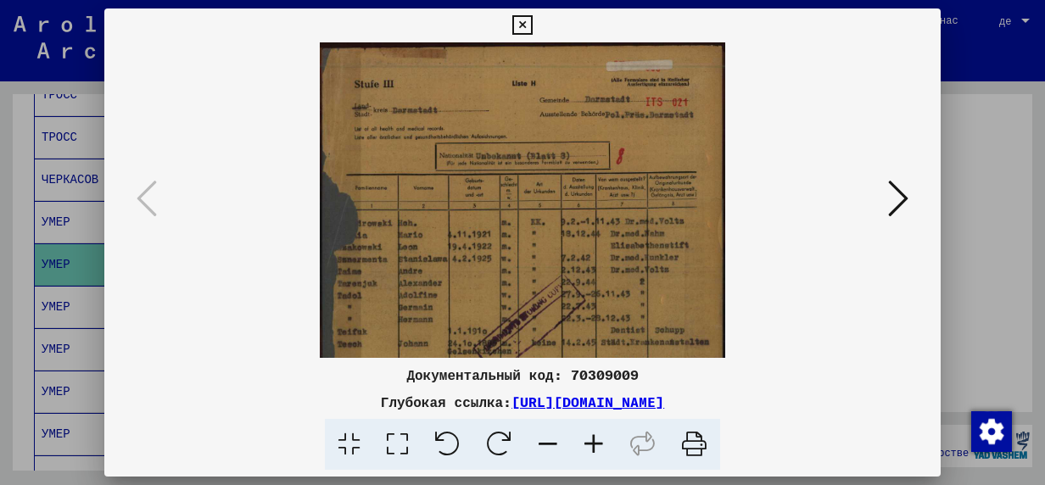
click at [595, 450] on icon at bounding box center [594, 445] width 46 height 52
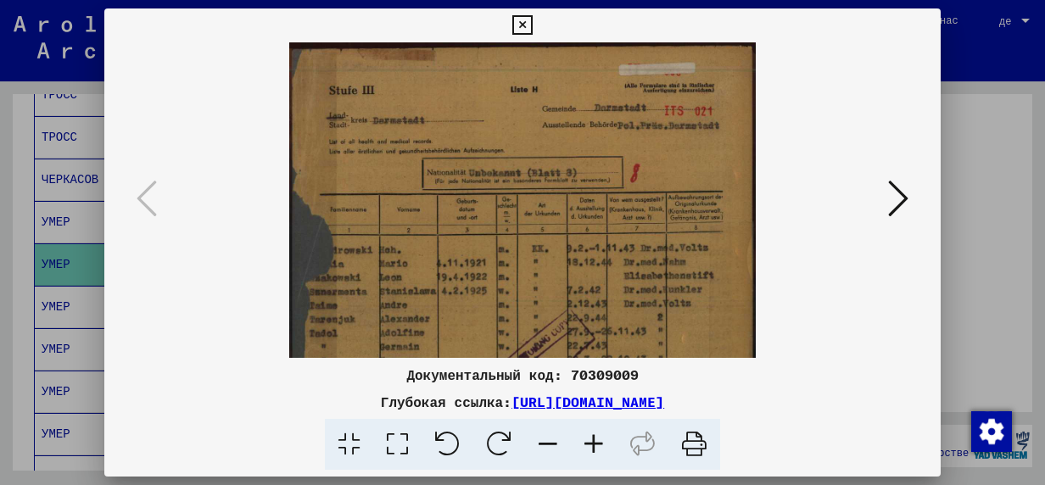
click at [595, 450] on icon at bounding box center [594, 445] width 46 height 52
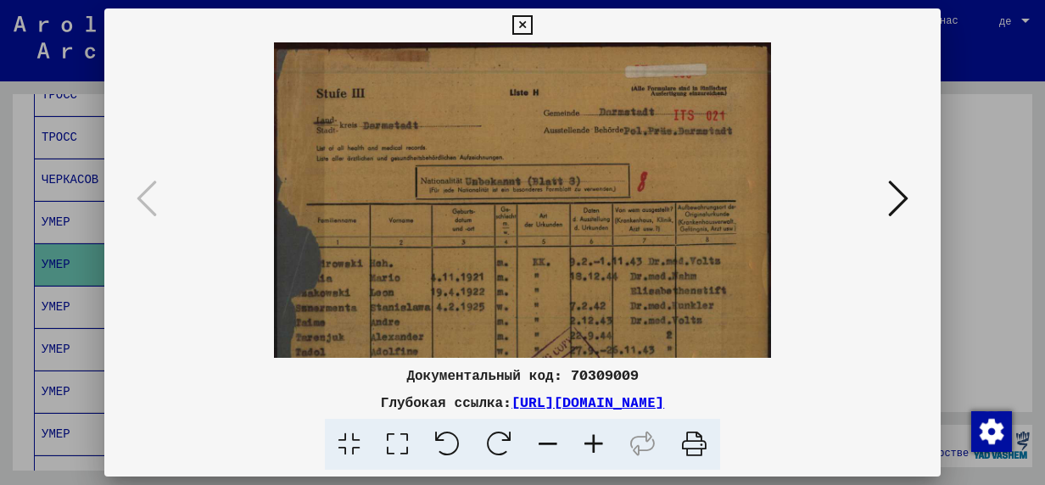
click at [595, 450] on icon at bounding box center [594, 445] width 46 height 52
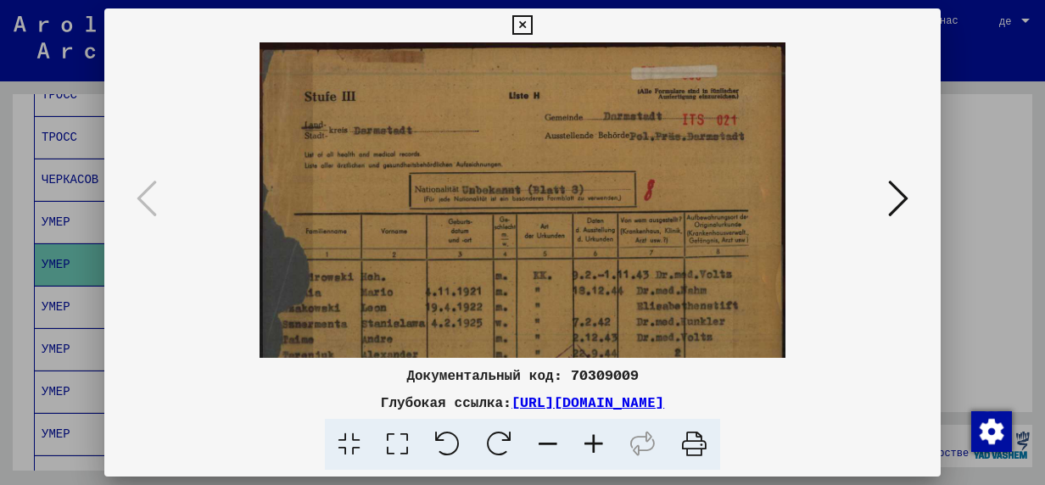
click at [595, 450] on icon at bounding box center [594, 445] width 46 height 52
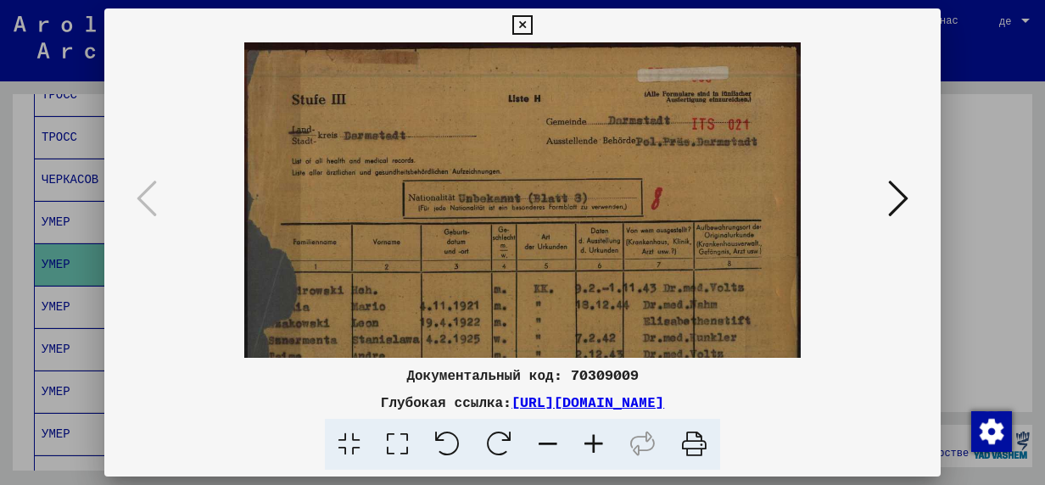
click at [595, 450] on icon at bounding box center [594, 445] width 46 height 52
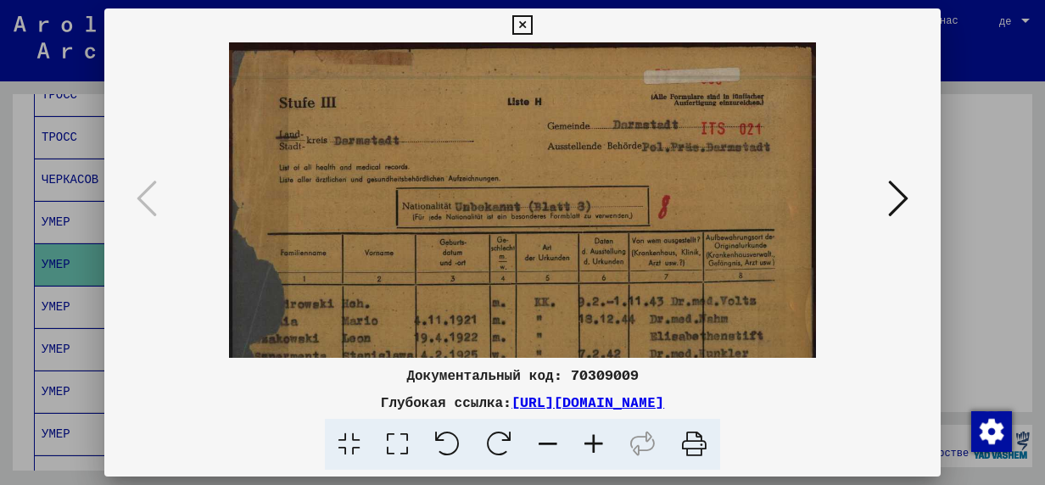
click at [595, 450] on icon at bounding box center [594, 445] width 46 height 52
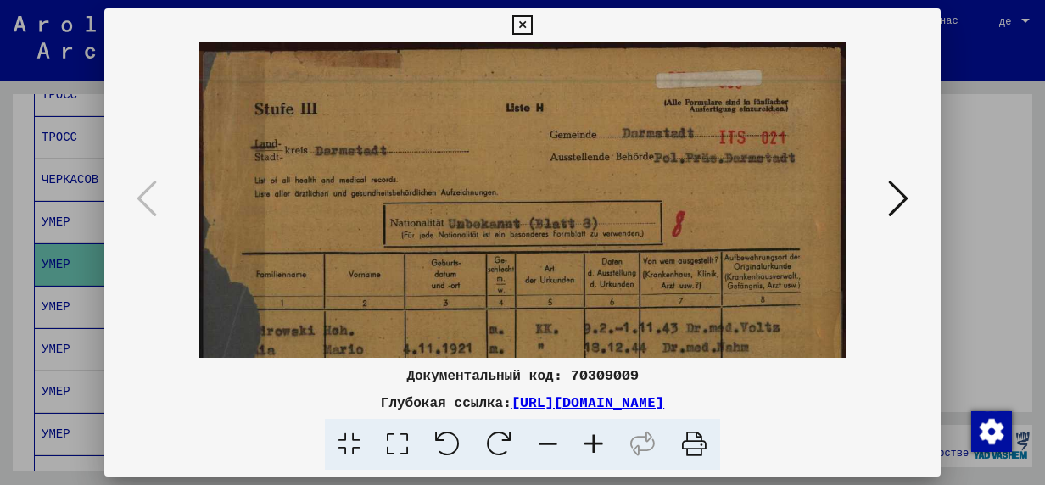
click at [595, 450] on icon at bounding box center [594, 445] width 46 height 52
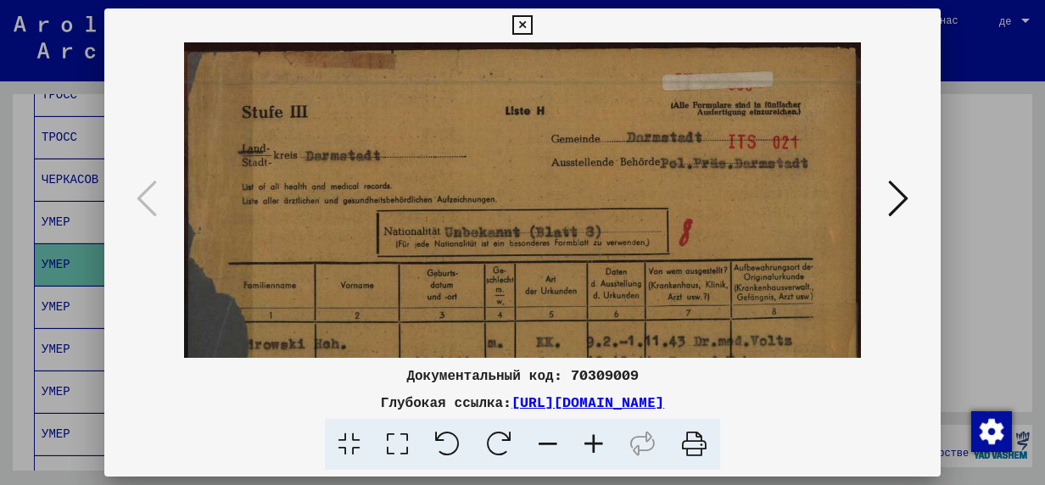
click at [595, 450] on icon at bounding box center [594, 445] width 46 height 52
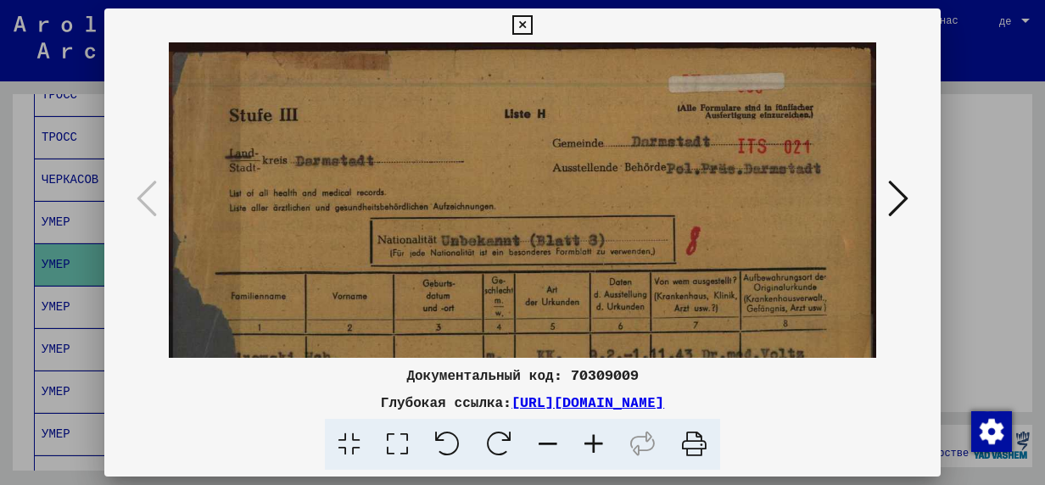
click at [595, 450] on icon at bounding box center [594, 445] width 46 height 52
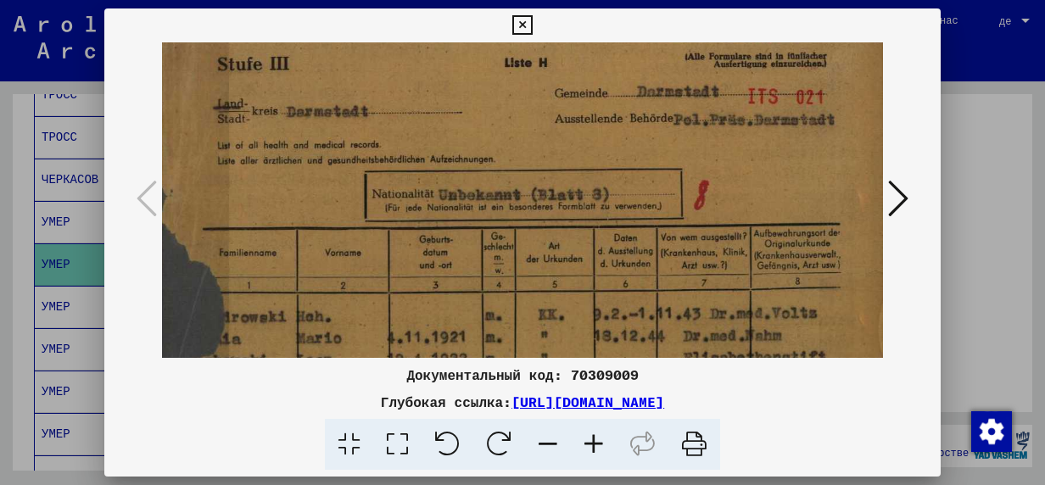
scroll to position [56, 8]
drag, startPoint x: 464, startPoint y: 238, endPoint x: 460, endPoint y: 188, distance: 49.4
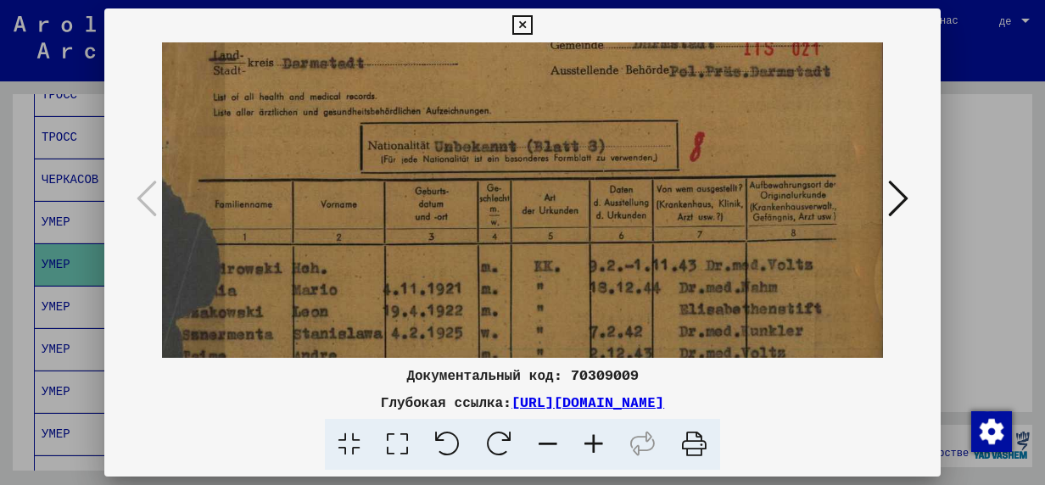
scroll to position [119, 7]
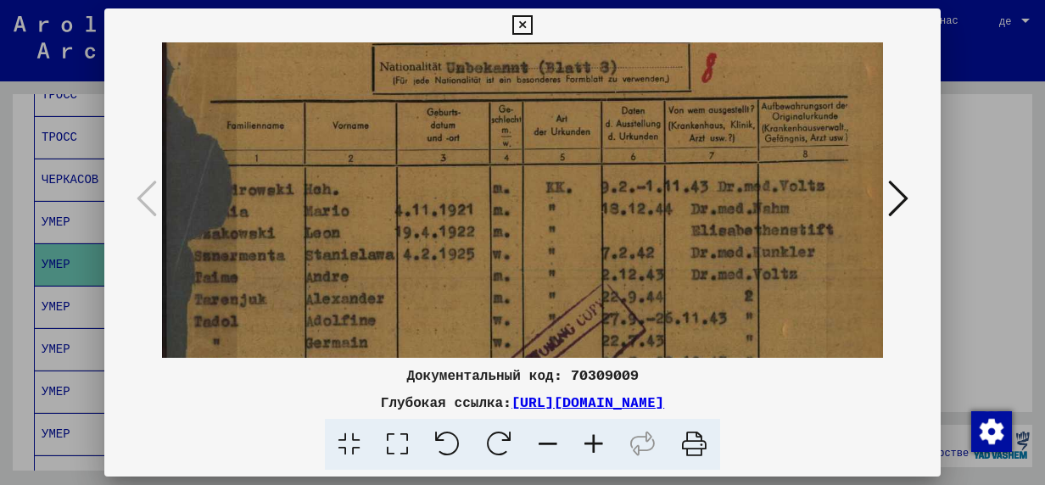
drag, startPoint x: 769, startPoint y: 165, endPoint x: 823, endPoint y: 48, distance: 128.3
click at [823, 48] on img at bounding box center [531, 379] width 738 height 1037
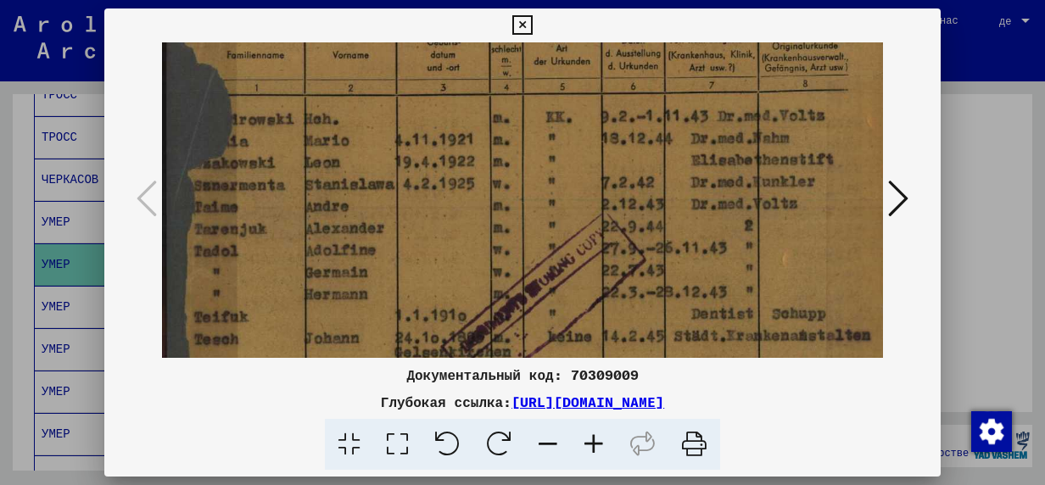
drag, startPoint x: 630, startPoint y: 255, endPoint x: 645, endPoint y: 188, distance: 67.9
click at [645, 192] on img at bounding box center [531, 308] width 738 height 1037
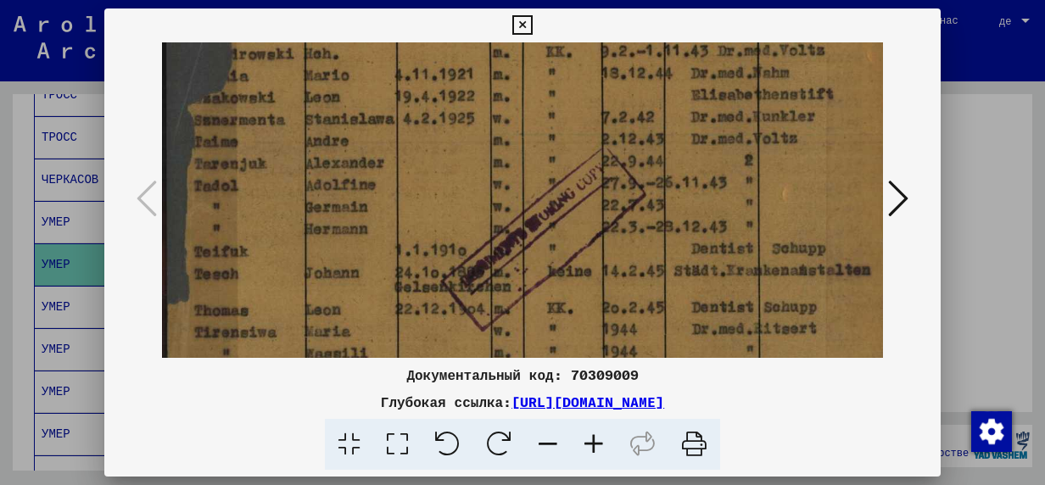
scroll to position [322, 0]
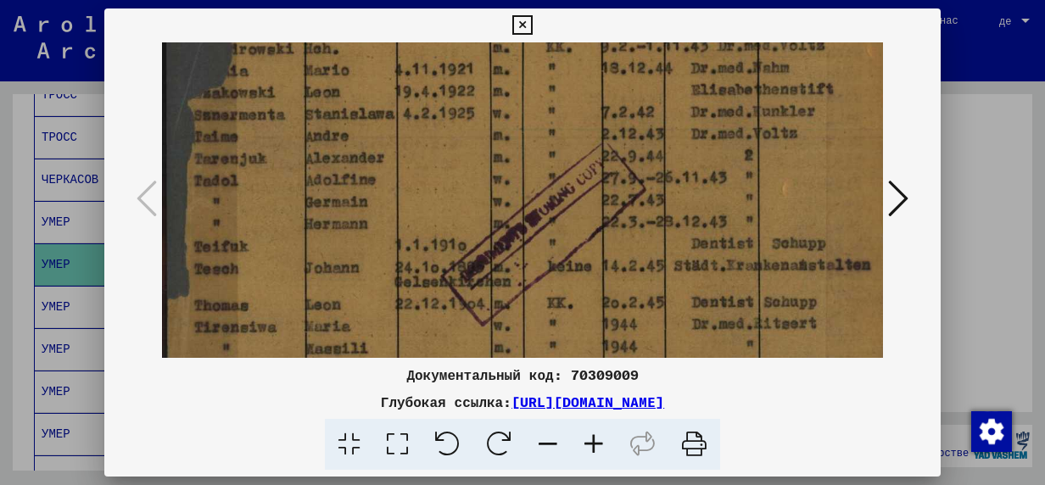
drag, startPoint x: 512, startPoint y: 236, endPoint x: 568, endPoint y: 185, distance: 76.3
click at [568, 185] on img at bounding box center [531, 238] width 738 height 1037
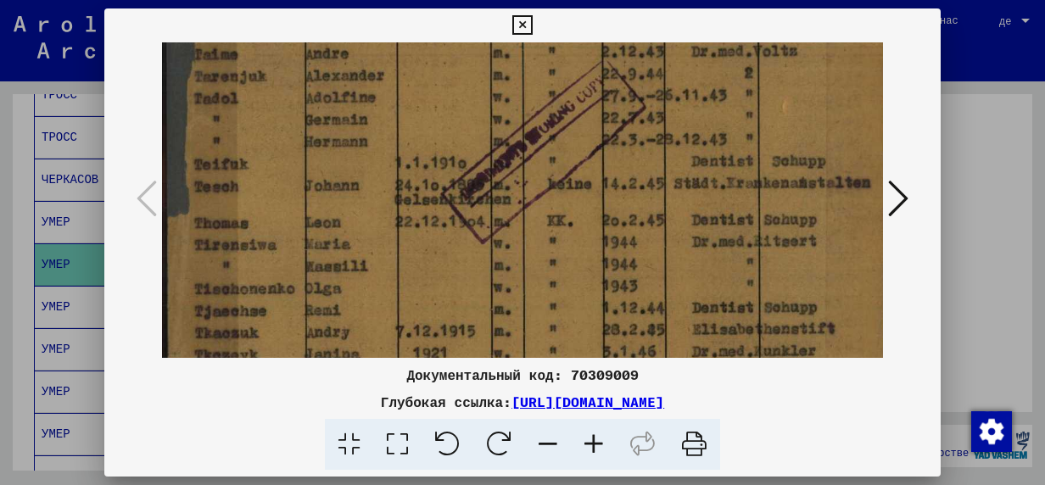
scroll to position [412, 0]
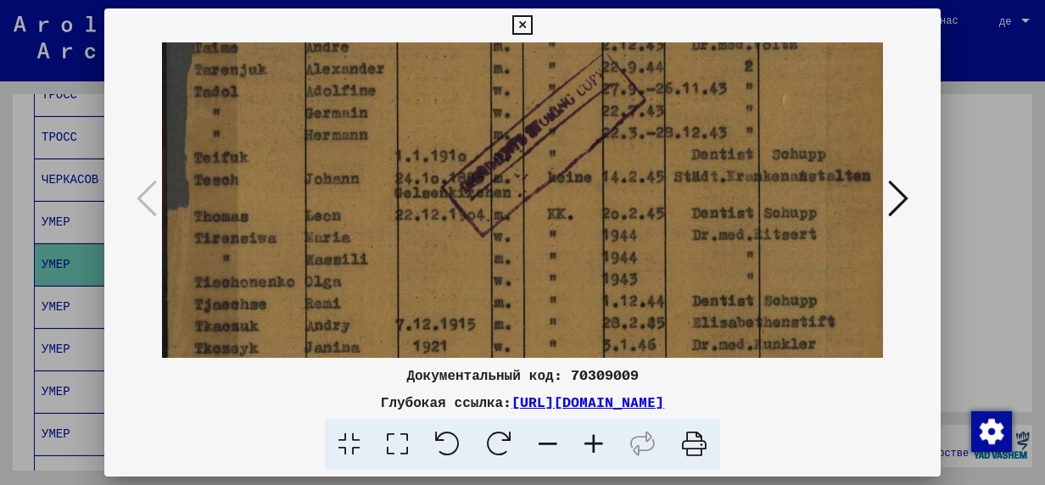
drag, startPoint x: 268, startPoint y: 243, endPoint x: 289, endPoint y: 173, distance: 72.7
click at [289, 173] on img at bounding box center [531, 149] width 738 height 1037
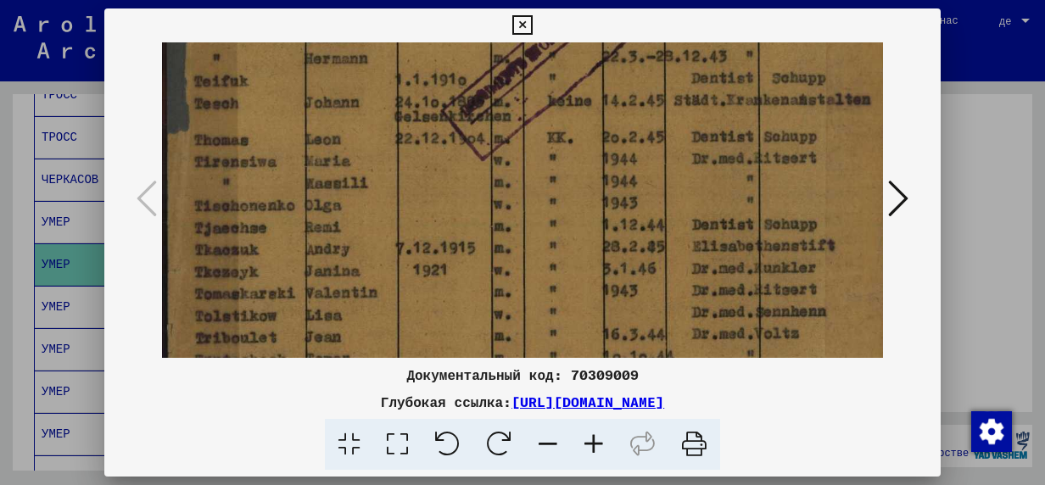
drag, startPoint x: 268, startPoint y: 246, endPoint x: 278, endPoint y: 171, distance: 75.4
click at [283, 177] on img at bounding box center [531, 73] width 738 height 1037
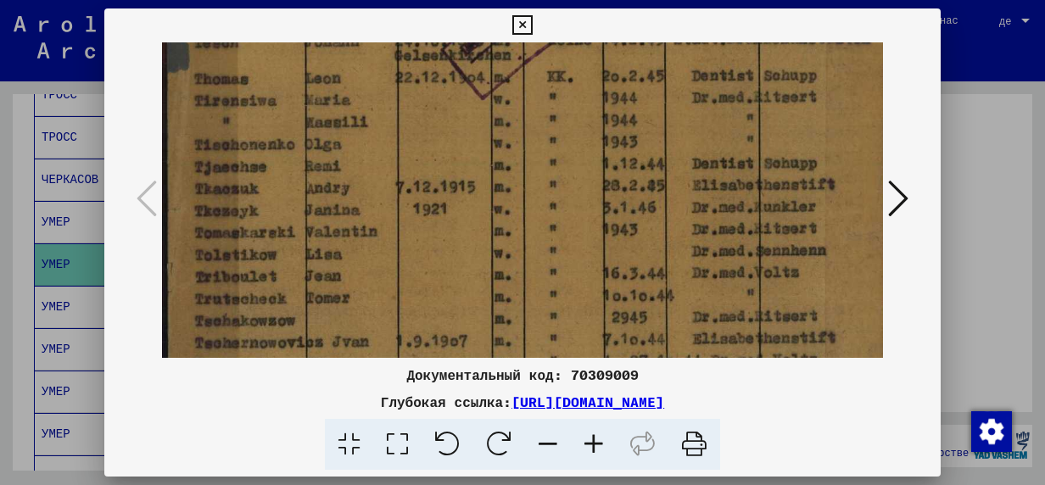
drag, startPoint x: 297, startPoint y: 220, endPoint x: 304, endPoint y: 165, distance: 54.7
click at [305, 172] on img at bounding box center [531, 11] width 738 height 1037
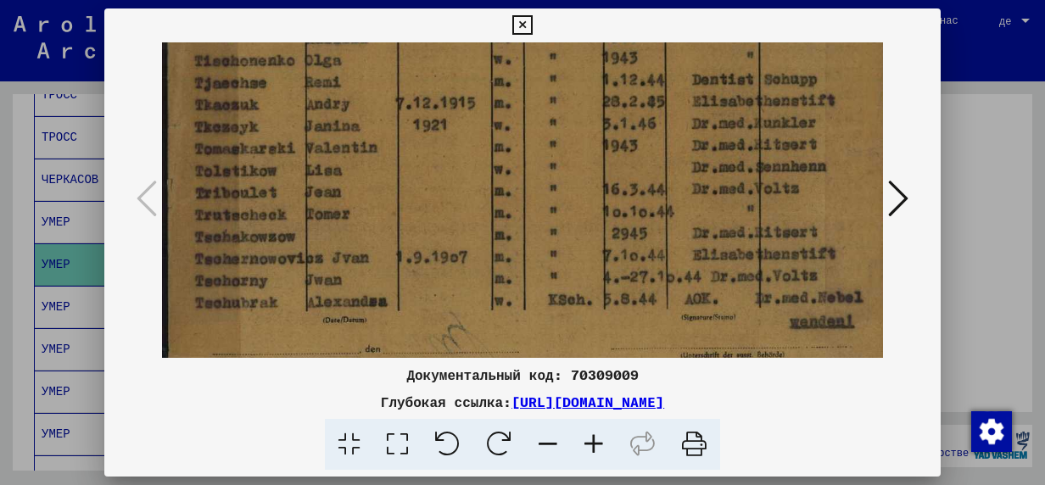
drag, startPoint x: 331, startPoint y: 256, endPoint x: 345, endPoint y: 178, distance: 79.4
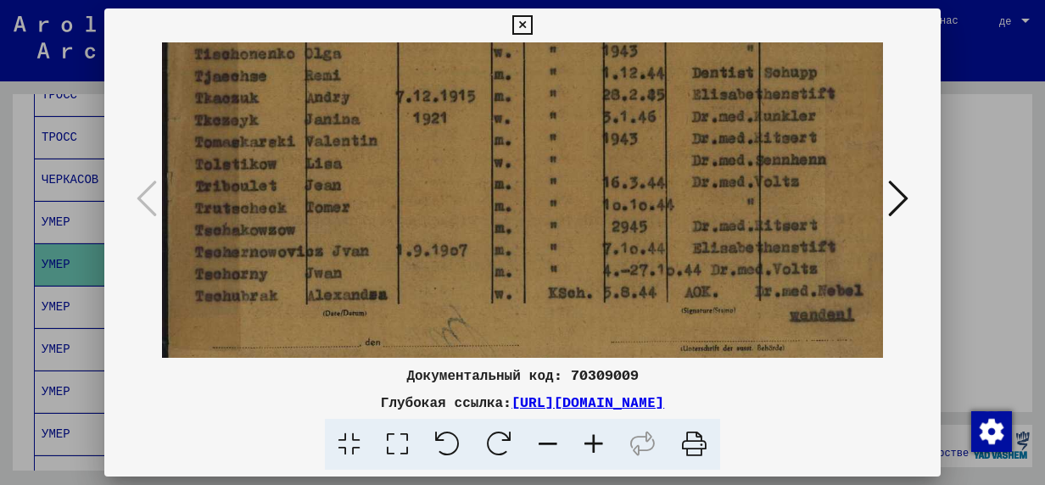
click at [903, 206] on icon at bounding box center [898, 198] width 20 height 41
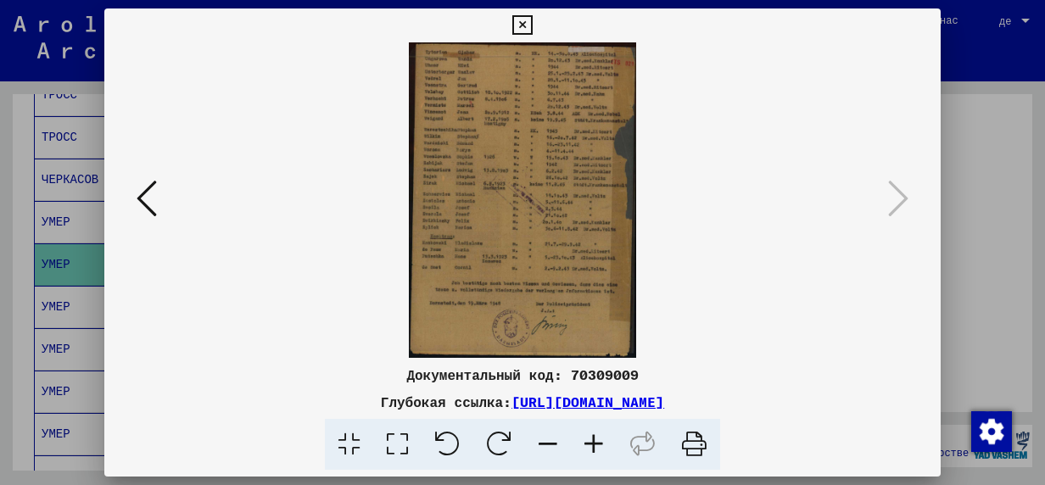
click at [593, 443] on icon at bounding box center [594, 445] width 46 height 52
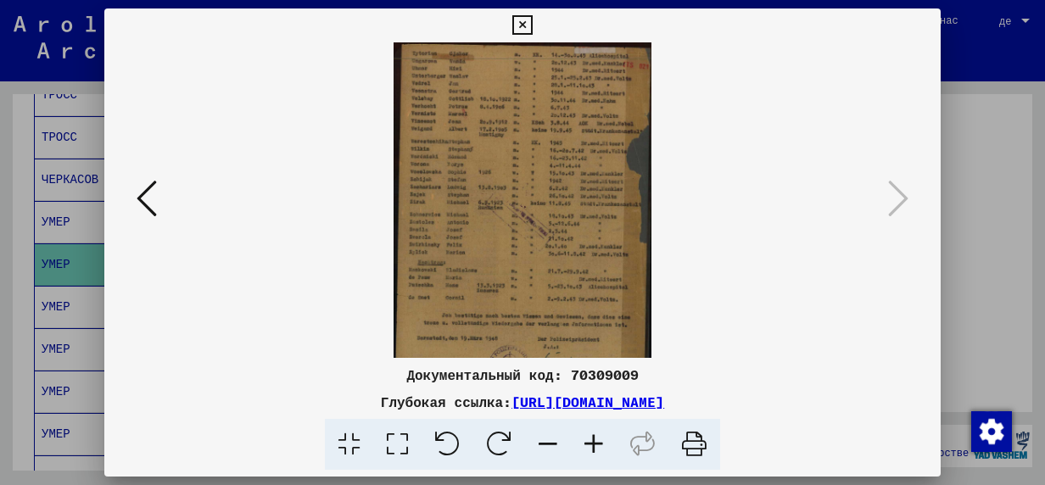
click at [593, 443] on icon at bounding box center [594, 445] width 46 height 52
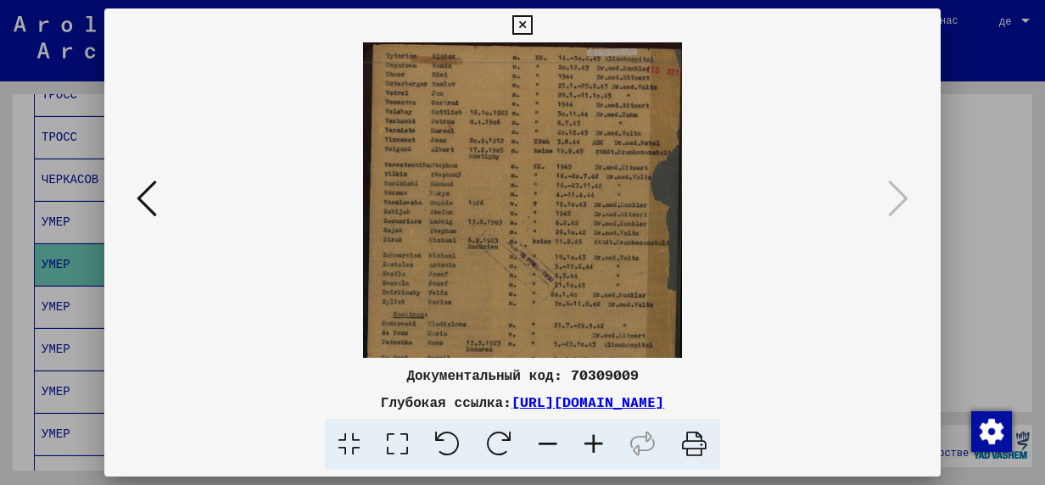
click at [593, 443] on icon at bounding box center [594, 445] width 46 height 52
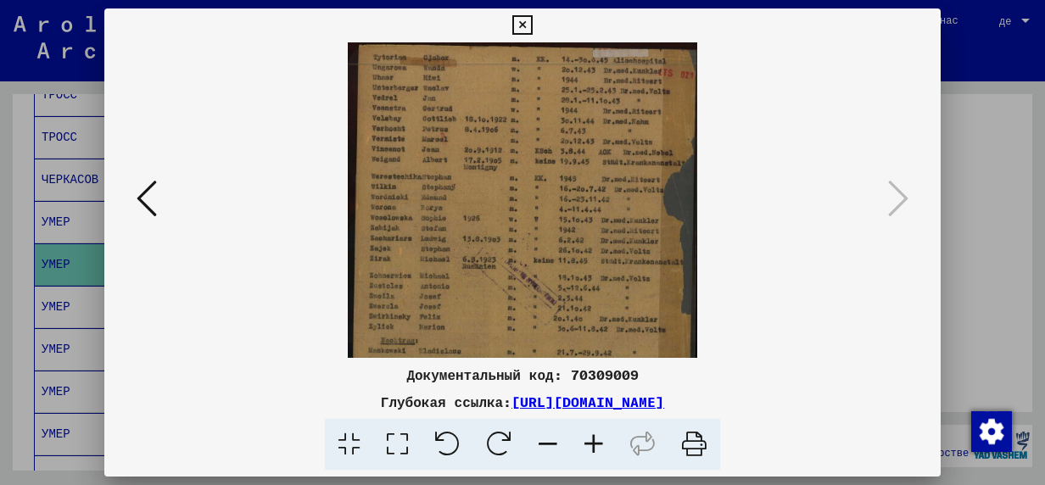
click at [593, 443] on icon at bounding box center [594, 445] width 46 height 52
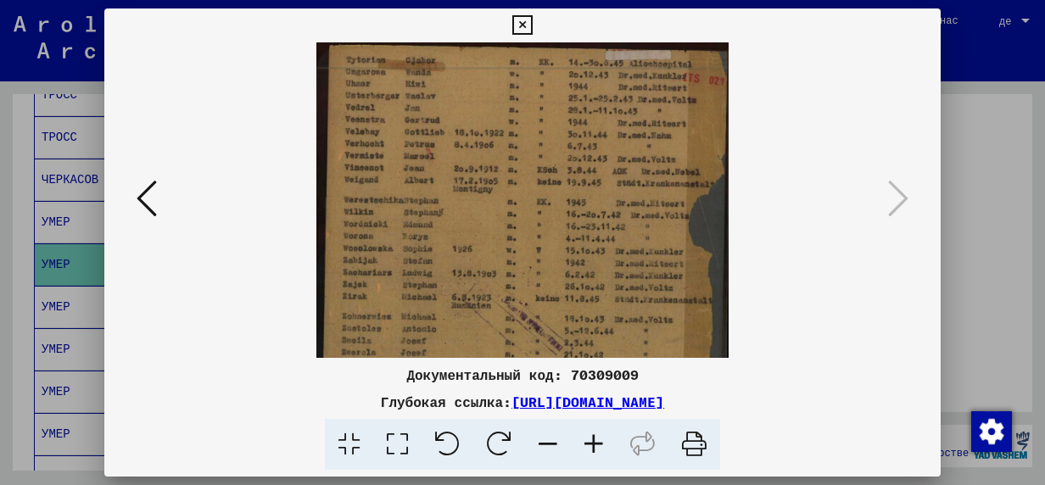
click at [593, 441] on icon at bounding box center [594, 445] width 46 height 52
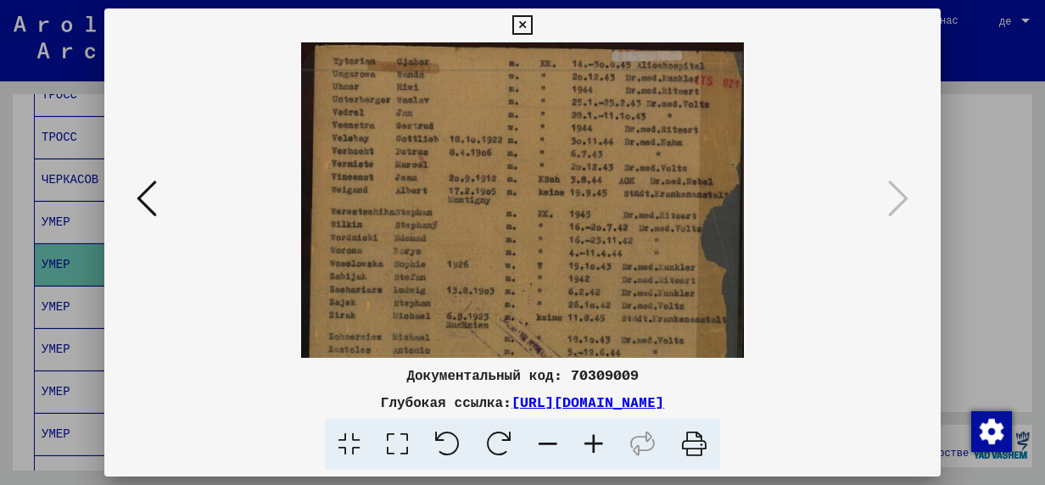
click at [593, 441] on icon at bounding box center [594, 445] width 46 height 52
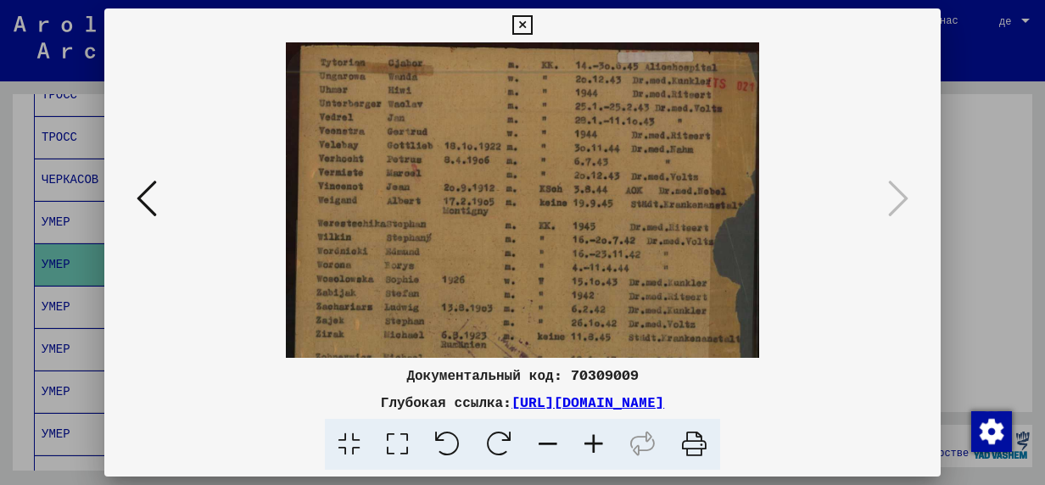
click at [593, 441] on icon at bounding box center [594, 445] width 46 height 52
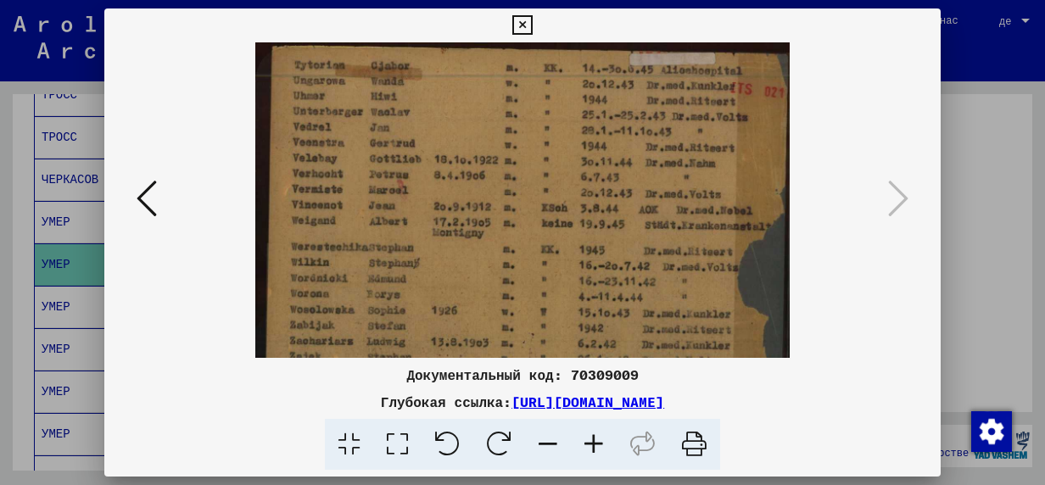
click at [593, 441] on icon at bounding box center [594, 445] width 46 height 52
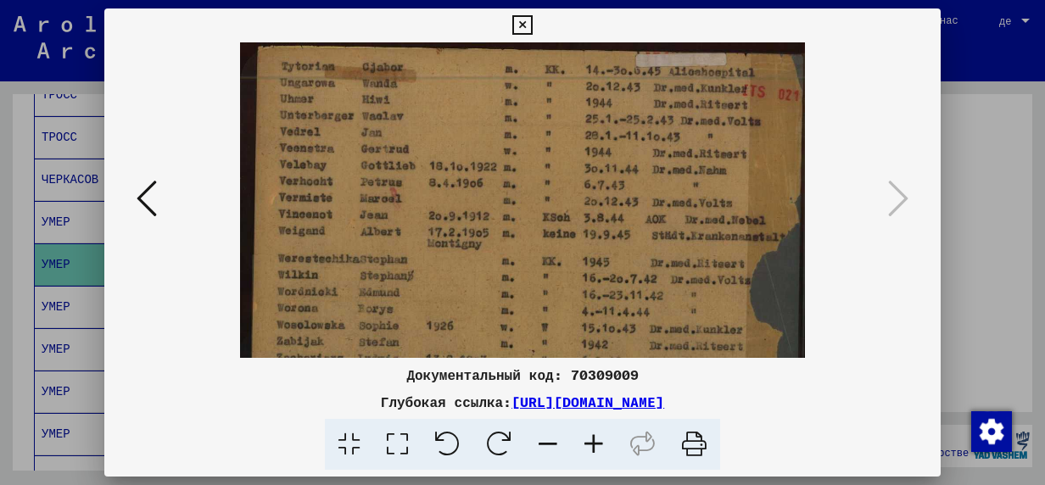
click at [593, 441] on icon at bounding box center [594, 445] width 46 height 52
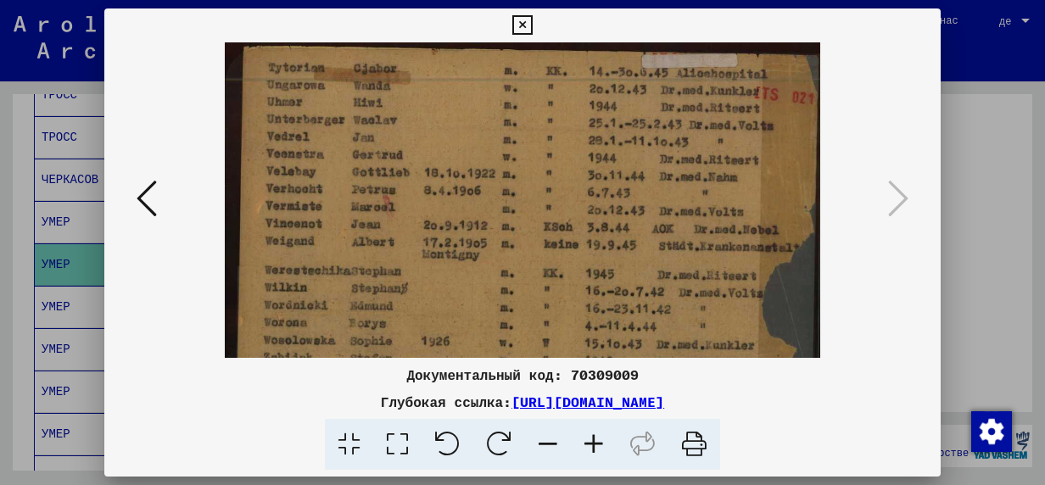
click at [593, 441] on icon at bounding box center [594, 445] width 46 height 52
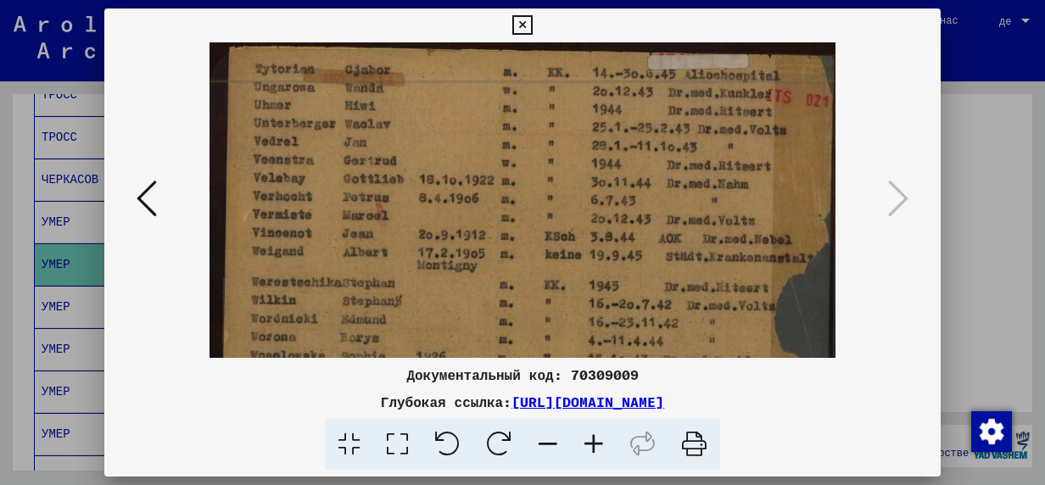
click at [593, 441] on icon at bounding box center [594, 445] width 46 height 52
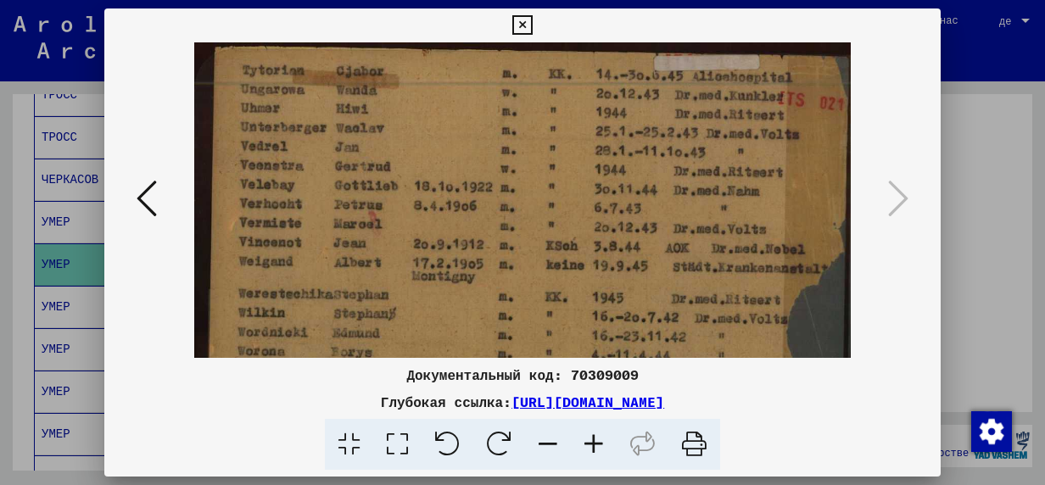
click at [593, 441] on icon at bounding box center [594, 445] width 46 height 52
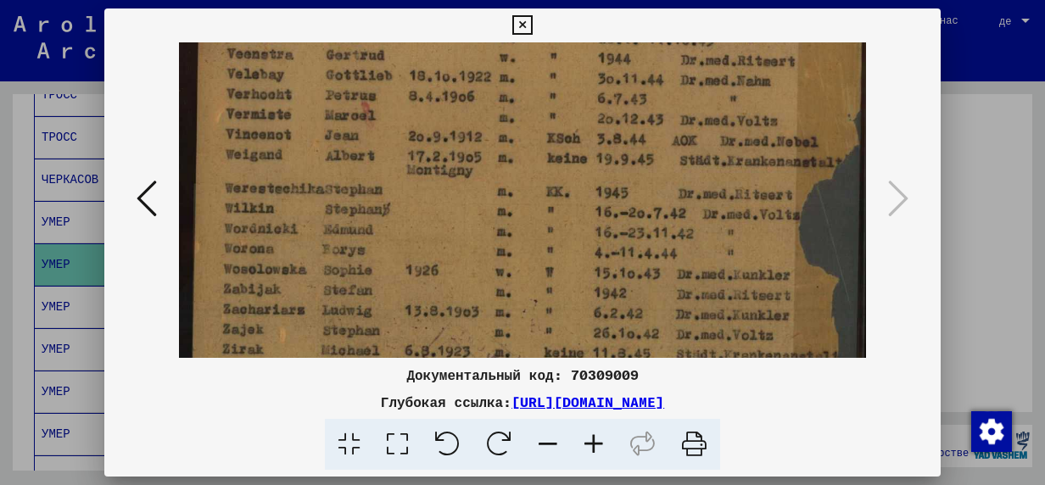
drag, startPoint x: 476, startPoint y: 218, endPoint x: 468, endPoint y: 104, distance: 114.8
click at [468, 104] on img at bounding box center [522, 401] width 687 height 952
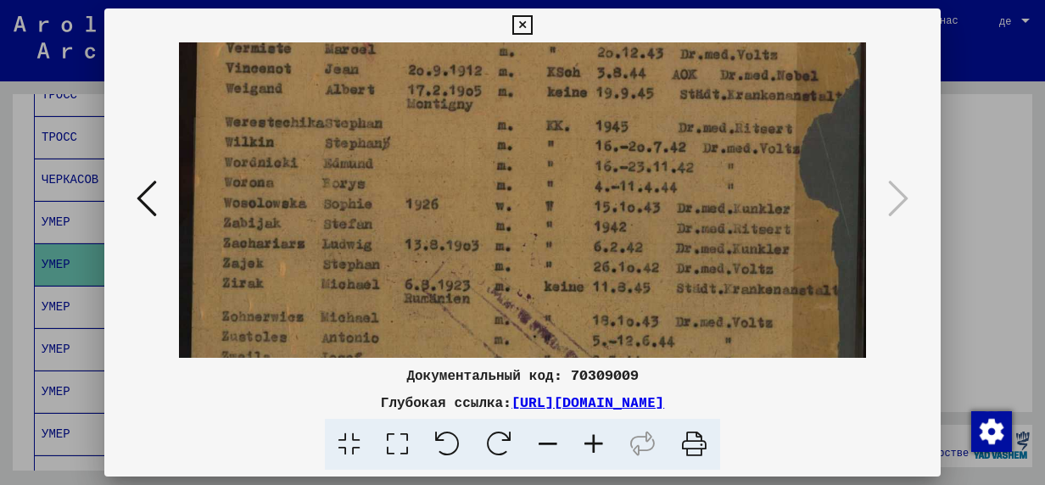
drag, startPoint x: 498, startPoint y: 210, endPoint x: 496, endPoint y: 167, distance: 42.5
click at [496, 167] on img at bounding box center [522, 335] width 687 height 952
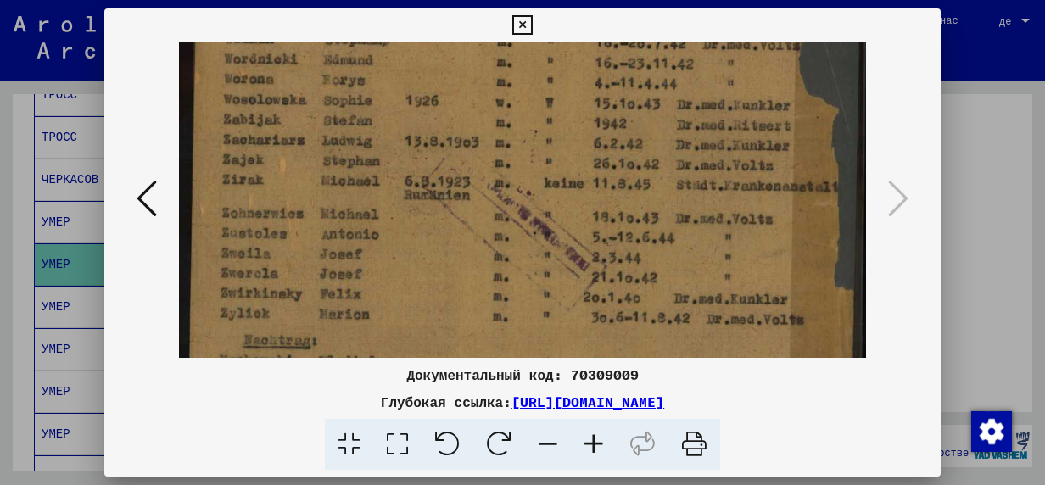
drag, startPoint x: 321, startPoint y: 236, endPoint x: 322, endPoint y: 139, distance: 96.7
click at [322, 139] on img at bounding box center [522, 232] width 687 height 952
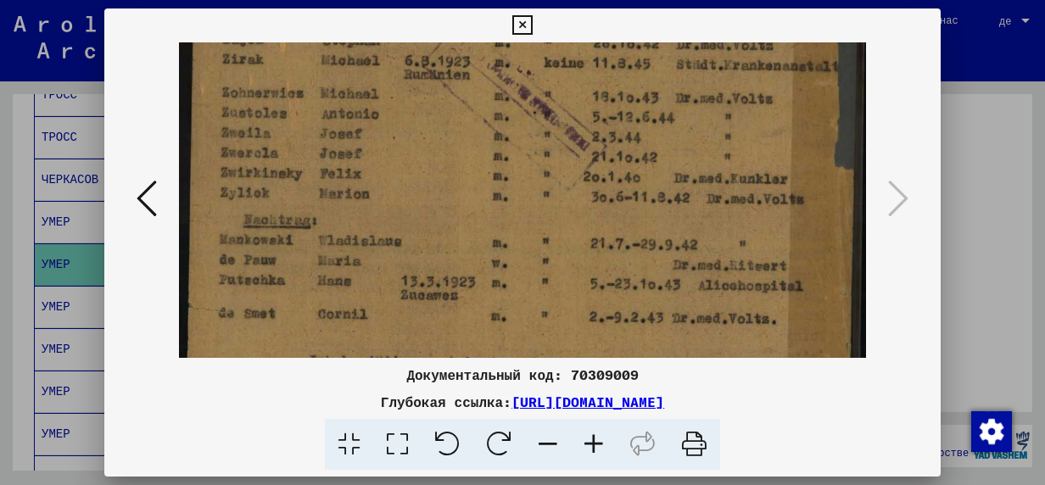
drag, startPoint x: 390, startPoint y: 260, endPoint x: 392, endPoint y: 158, distance: 101.8
click at [392, 160] on img at bounding box center [522, 111] width 687 height 952
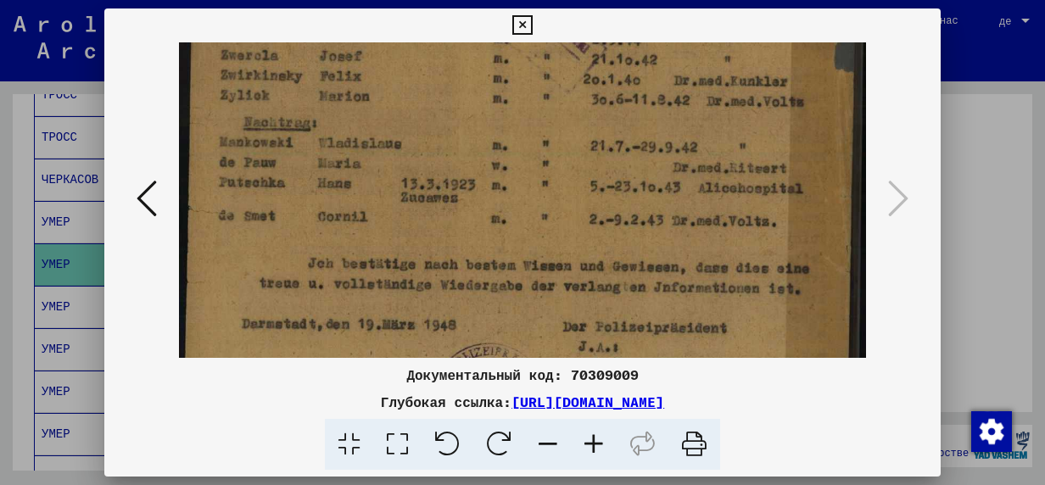
drag, startPoint x: 434, startPoint y: 221, endPoint x: 429, endPoint y: 122, distance: 99.4
click at [430, 124] on img at bounding box center [522, 14] width 687 height 952
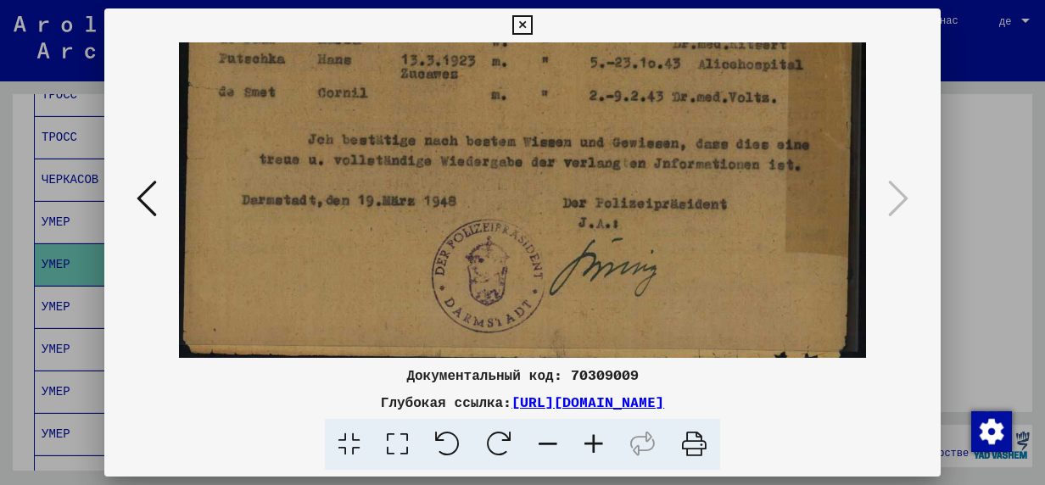
drag, startPoint x: 473, startPoint y: 190, endPoint x: 482, endPoint y: 104, distance: 87.0
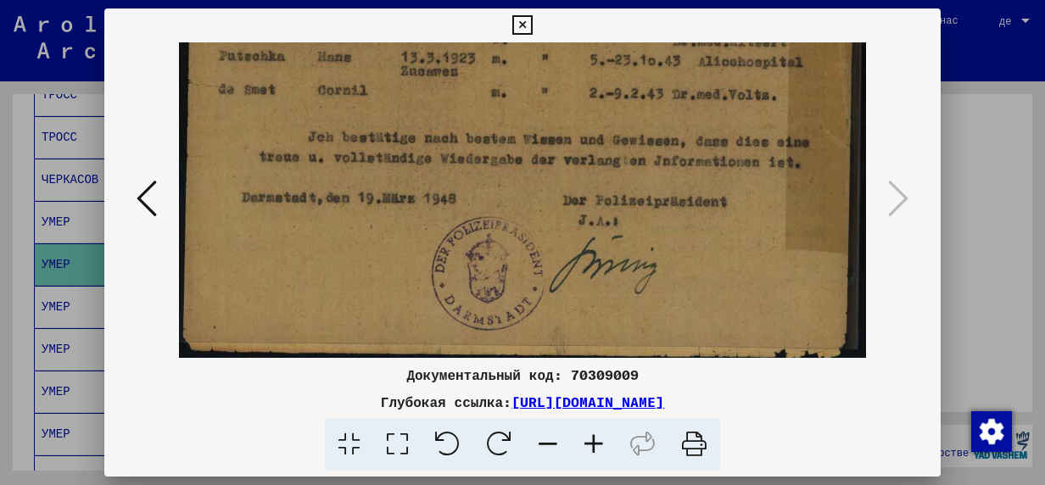
click at [528, 23] on icon at bounding box center [522, 25] width 20 height 20
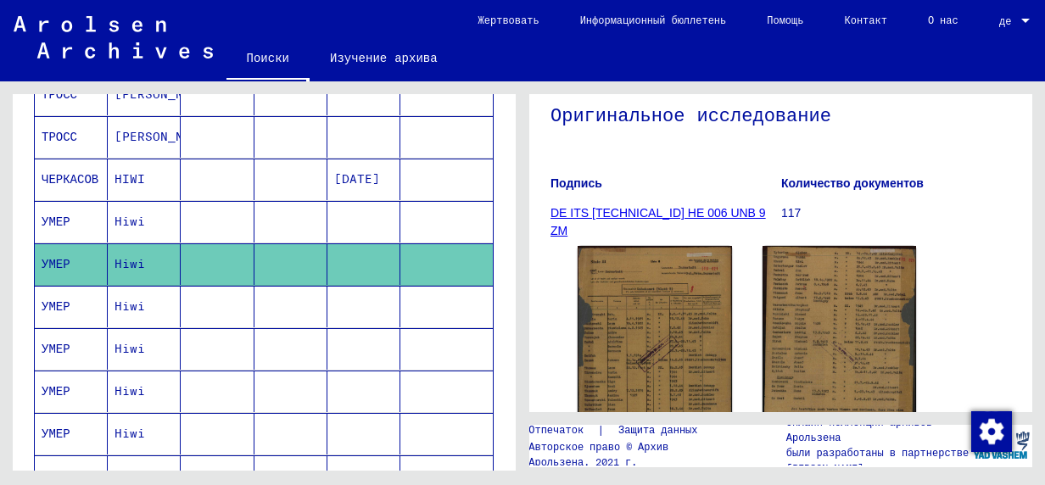
click at [55, 295] on mat-cell "УМЕР" at bounding box center [71, 307] width 73 height 42
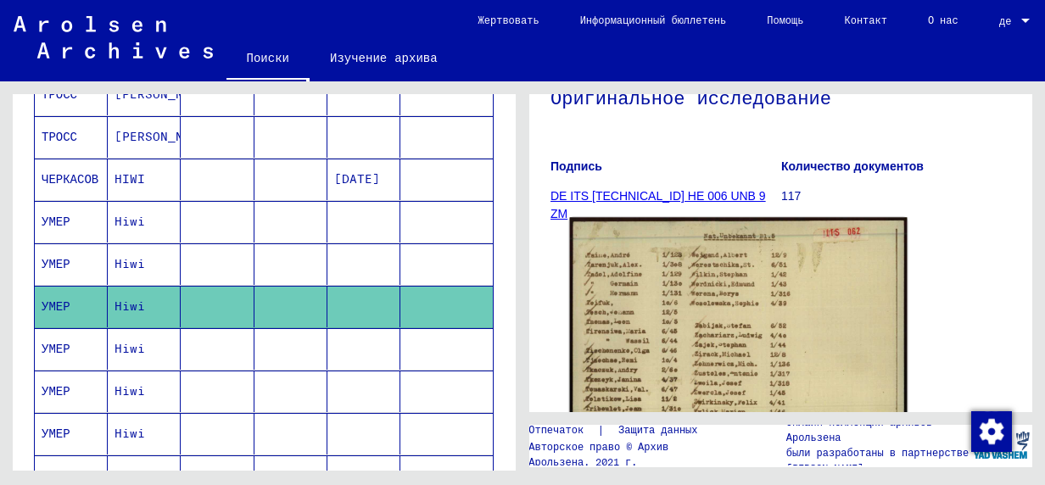
scroll to position [255, 0]
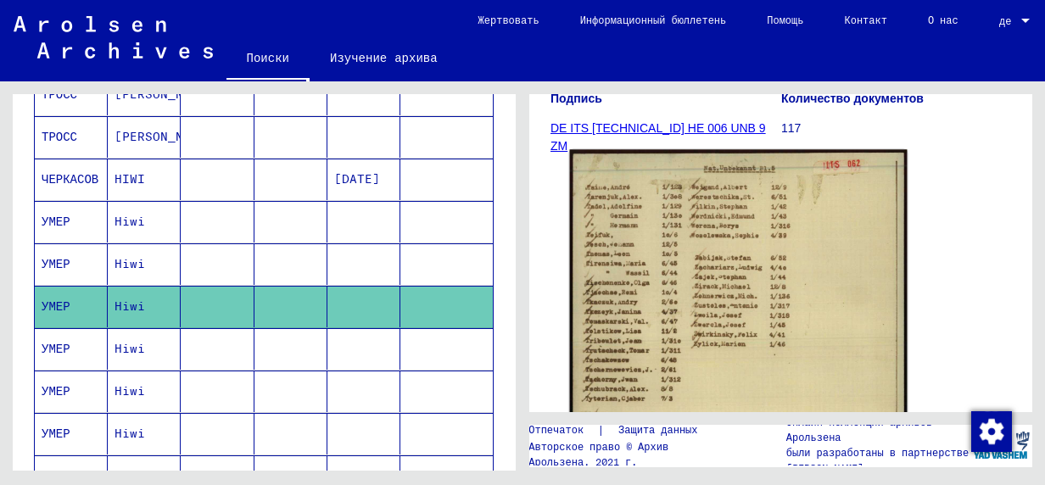
click at [691, 326] on img at bounding box center [739, 386] width 338 height 474
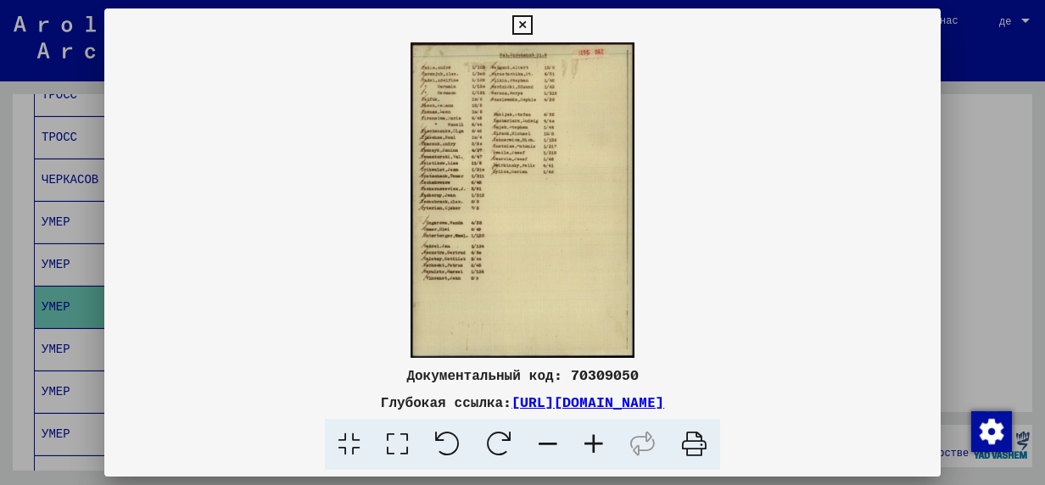
click at [600, 446] on icon at bounding box center [594, 445] width 46 height 52
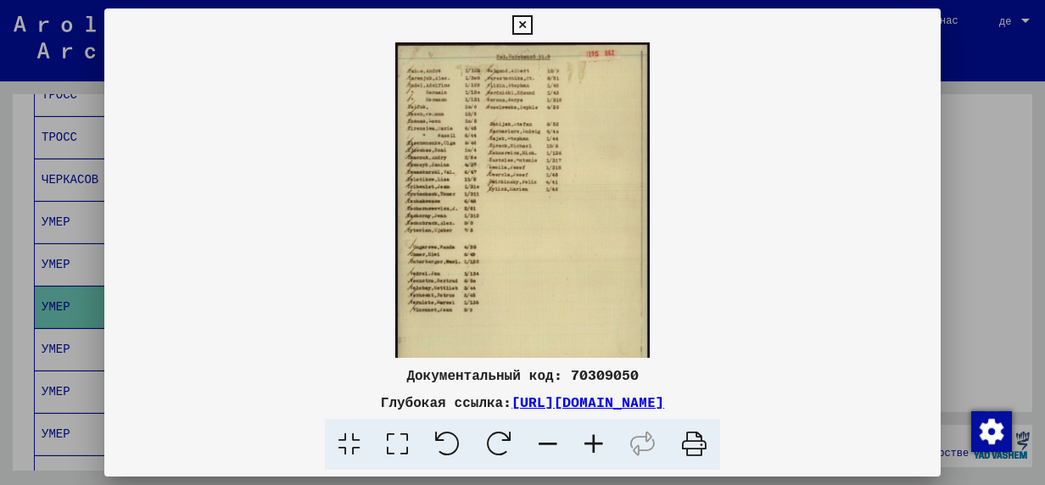
click at [600, 446] on icon at bounding box center [594, 445] width 46 height 52
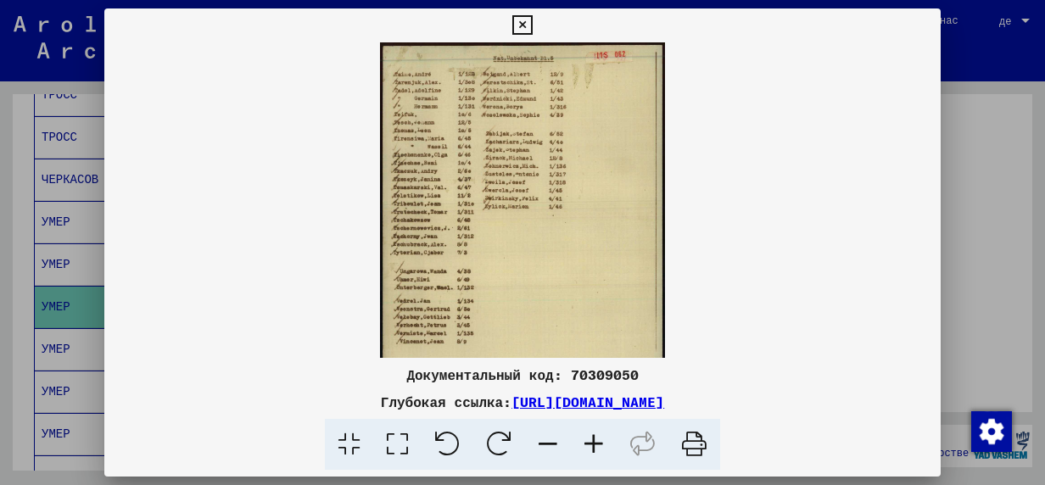
click at [600, 446] on icon at bounding box center [594, 445] width 46 height 52
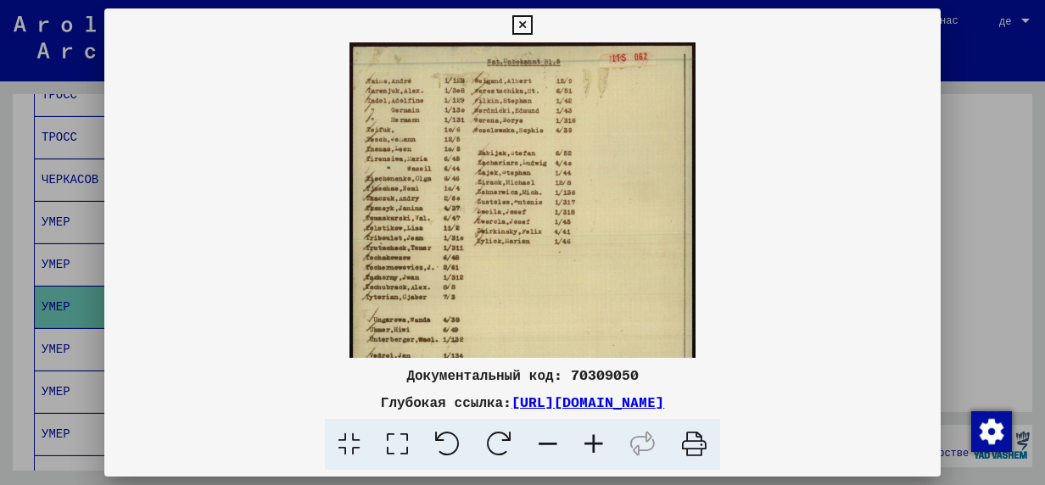
click at [600, 446] on icon at bounding box center [594, 445] width 46 height 52
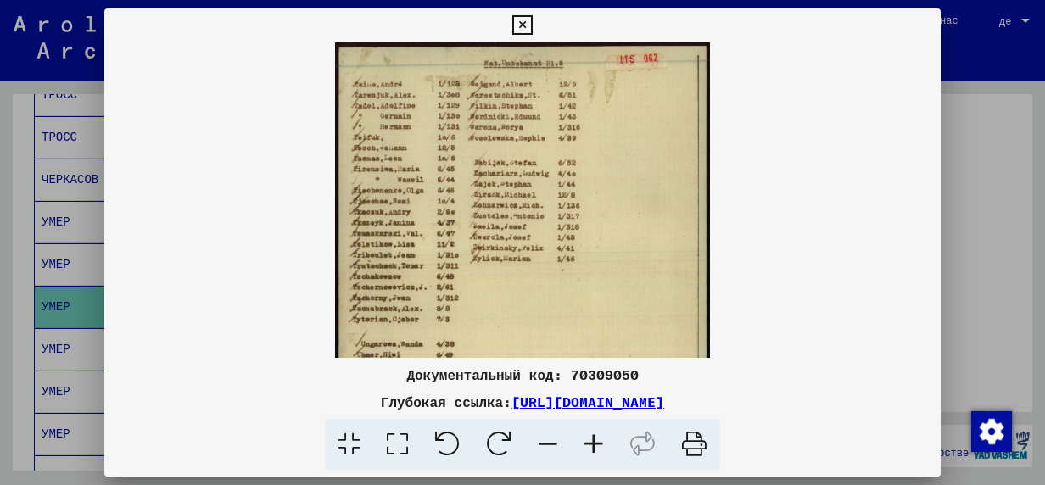
click at [600, 446] on icon at bounding box center [594, 445] width 46 height 52
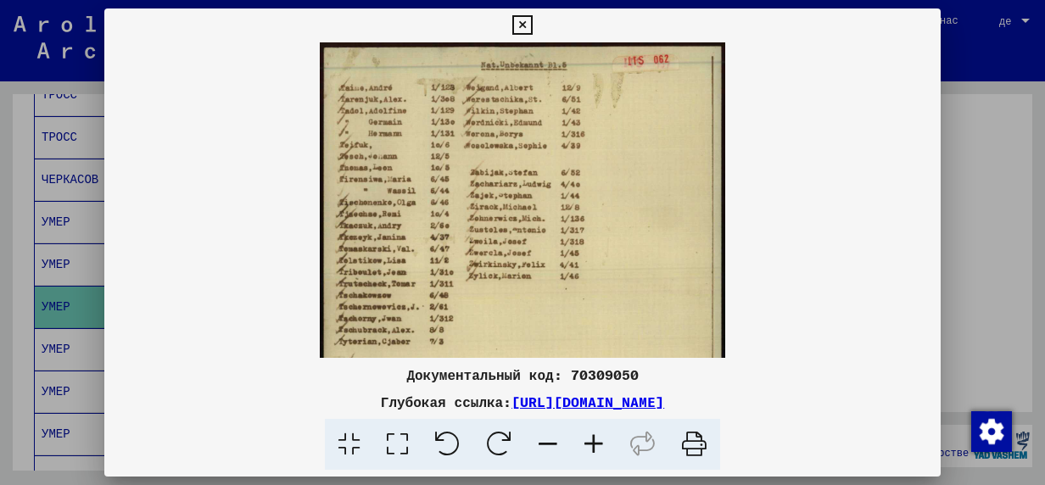
click at [600, 446] on icon at bounding box center [594, 445] width 46 height 52
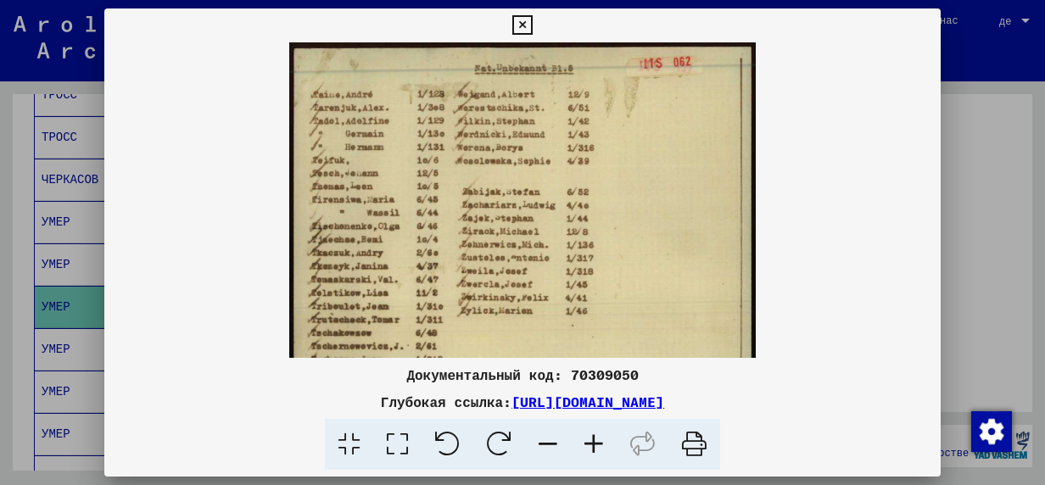
click at [600, 446] on icon at bounding box center [594, 445] width 46 height 52
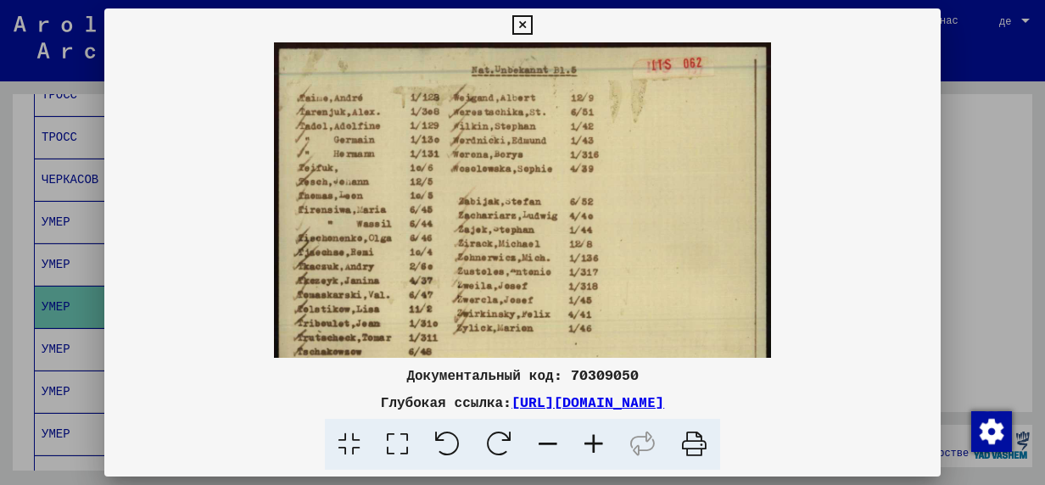
click at [600, 446] on icon at bounding box center [594, 445] width 46 height 52
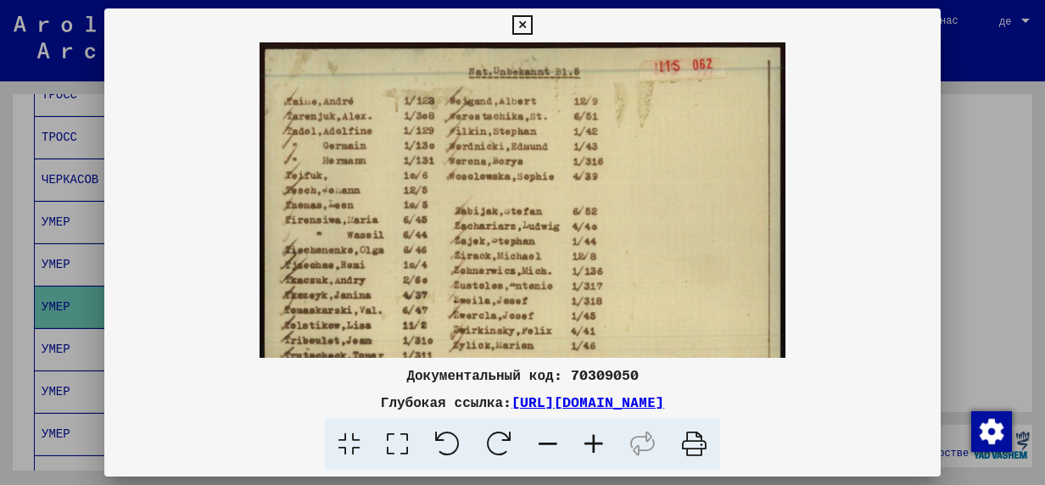
click at [600, 446] on icon at bounding box center [594, 445] width 46 height 52
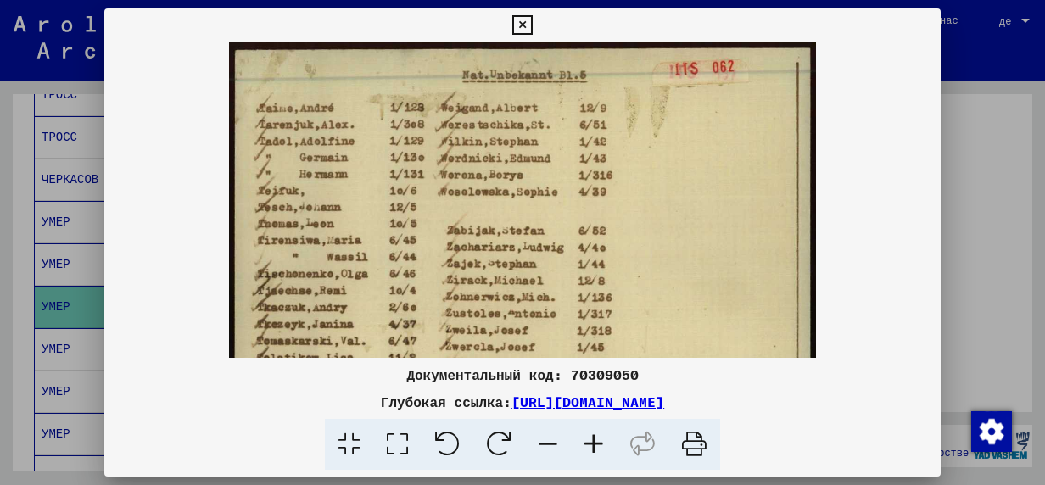
click at [600, 446] on icon at bounding box center [594, 445] width 46 height 52
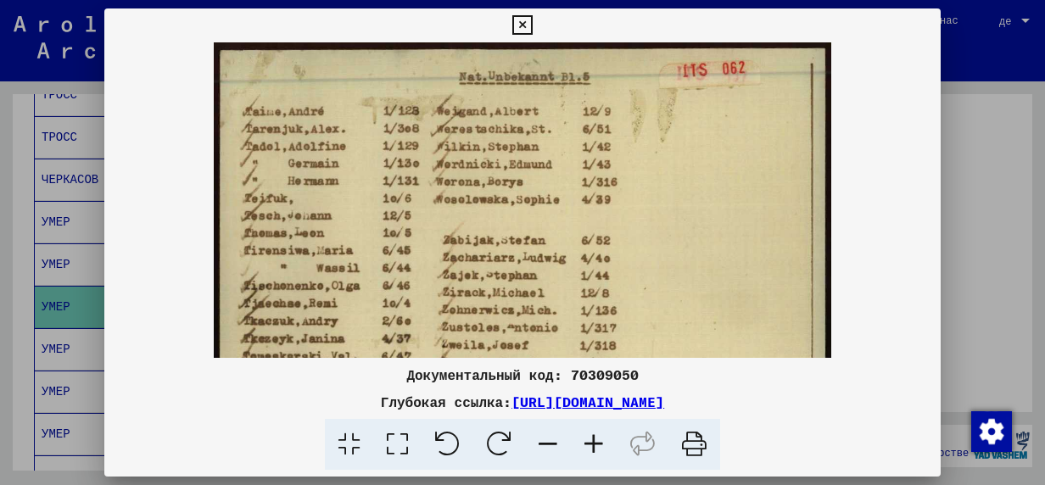
click at [600, 446] on icon at bounding box center [594, 445] width 46 height 52
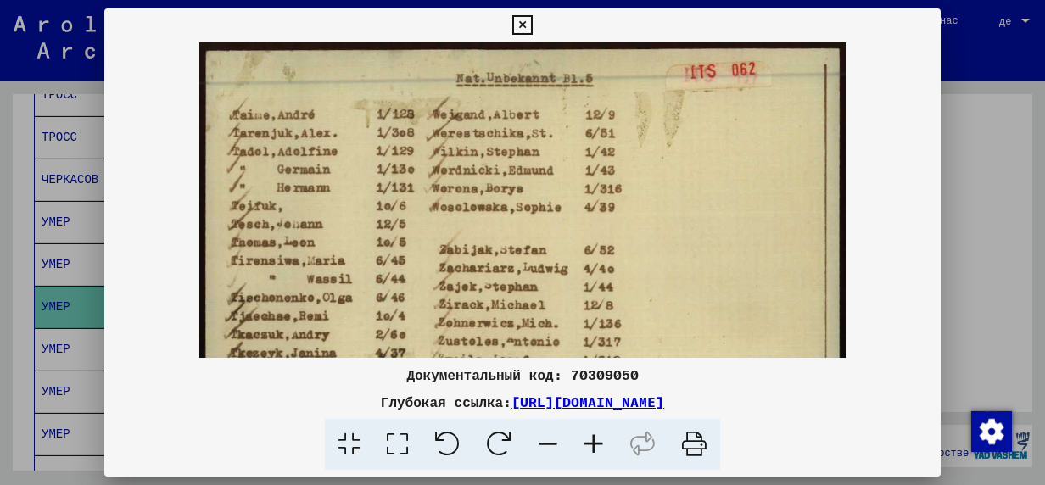
click at [600, 446] on icon at bounding box center [594, 445] width 46 height 52
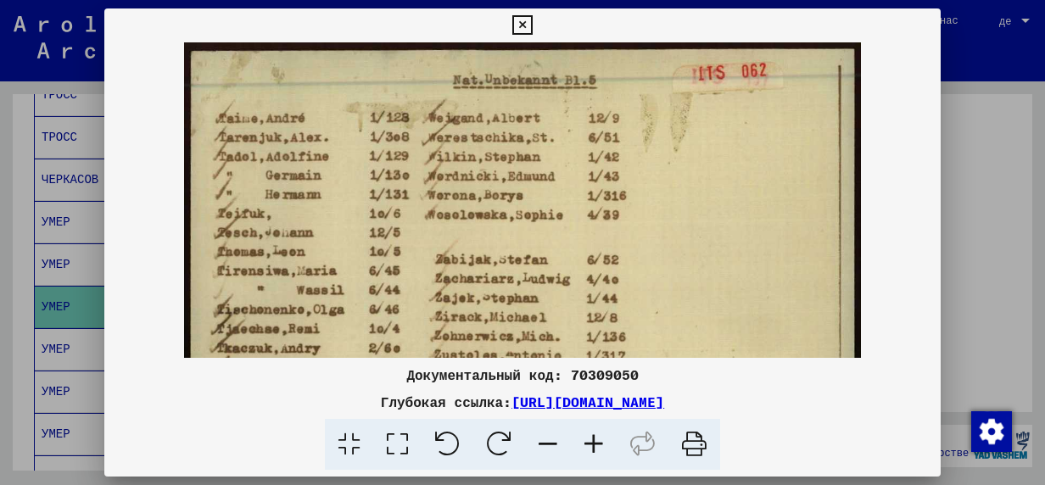
click at [599, 445] on icon at bounding box center [594, 445] width 46 height 52
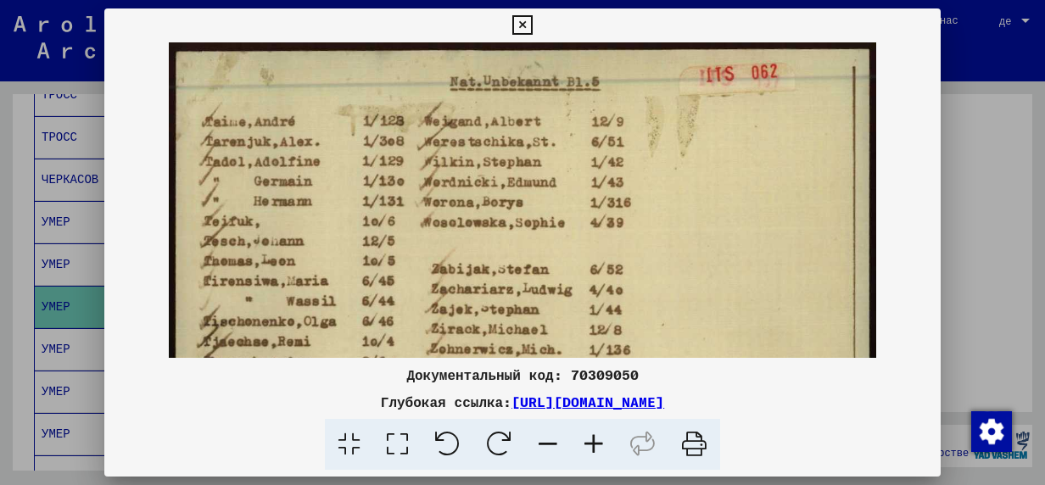
click at [598, 445] on icon at bounding box center [594, 445] width 46 height 52
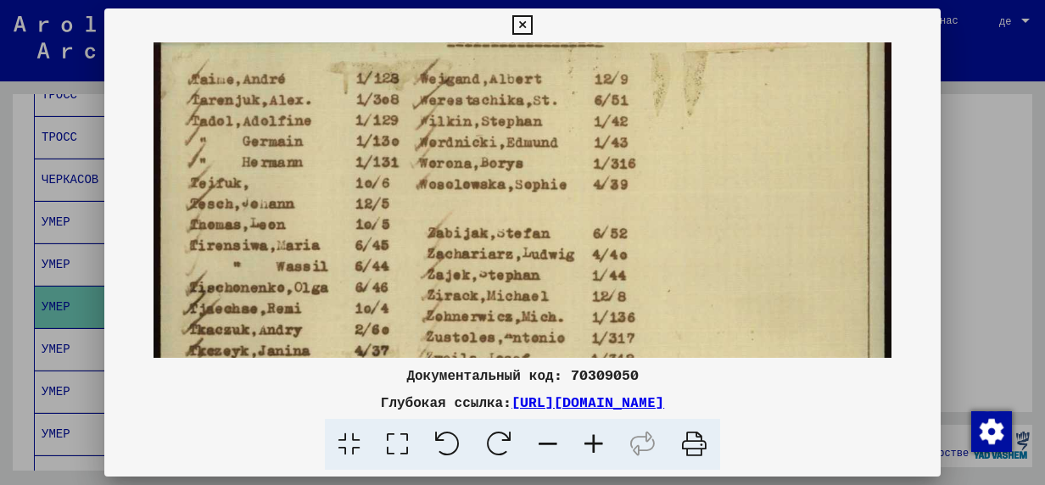
drag, startPoint x: 421, startPoint y: 258, endPoint x: 517, endPoint y: 216, distance: 104.8
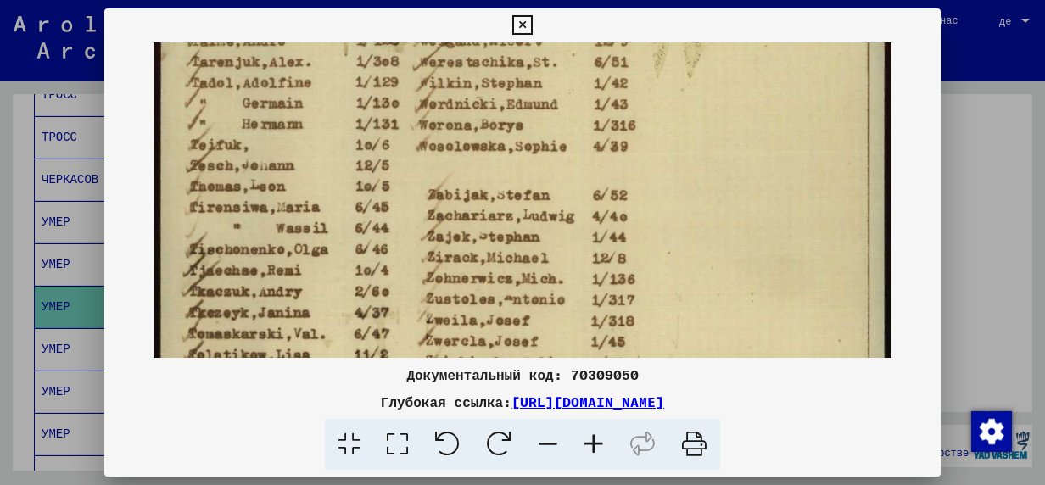
scroll to position [87, 0]
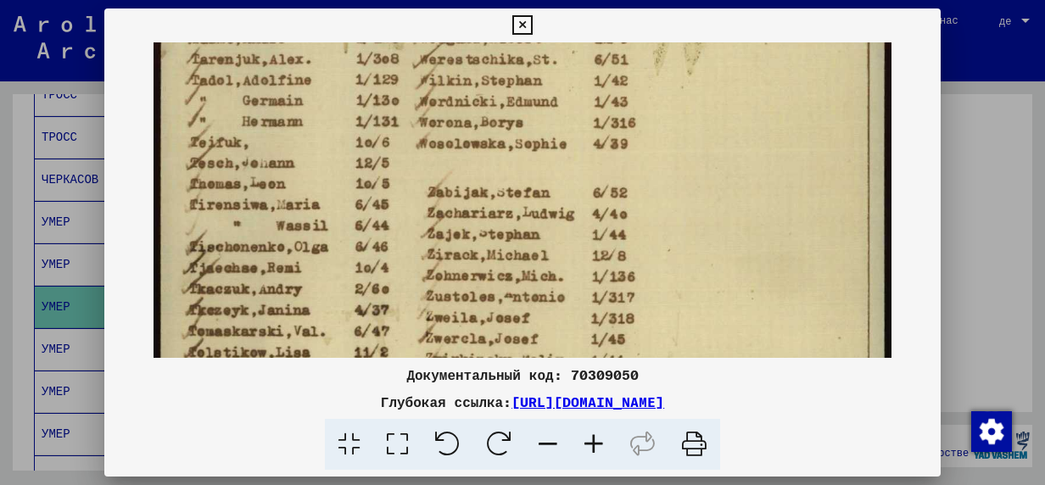
drag, startPoint x: 328, startPoint y: 216, endPoint x: 333, endPoint y: 187, distance: 30.1
click at [333, 187] on img at bounding box center [523, 474] width 738 height 1037
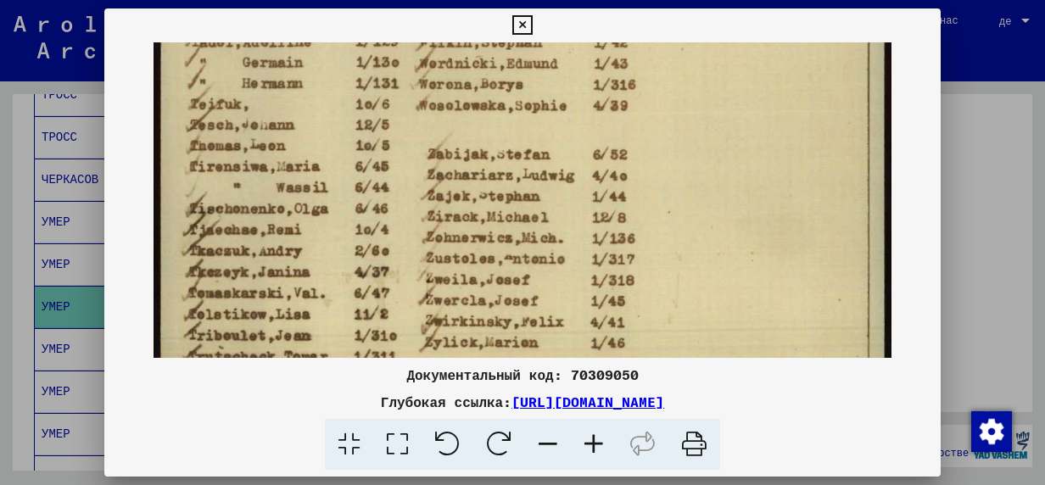
scroll to position [127, 0]
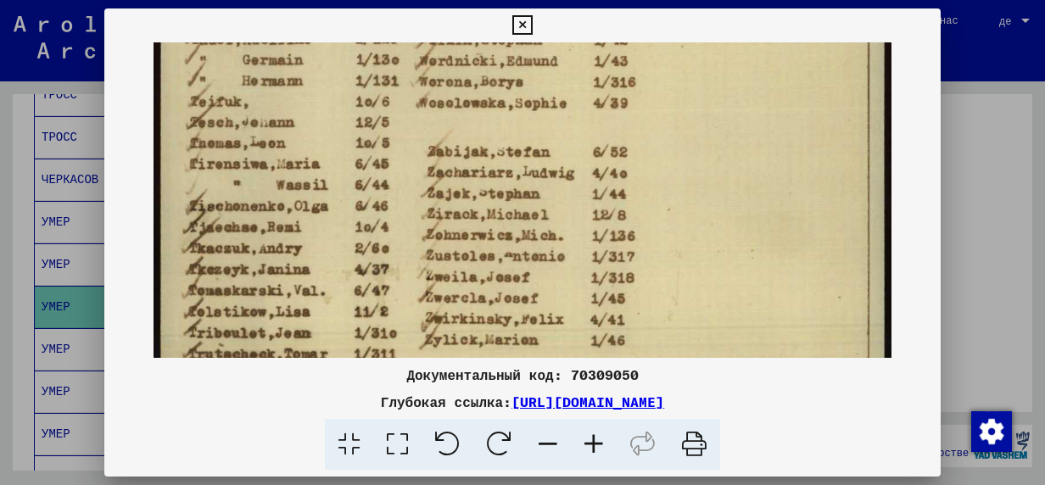
drag, startPoint x: 395, startPoint y: 175, endPoint x: 406, endPoint y: 144, distance: 32.5
click at [406, 144] on img at bounding box center [523, 433] width 738 height 1037
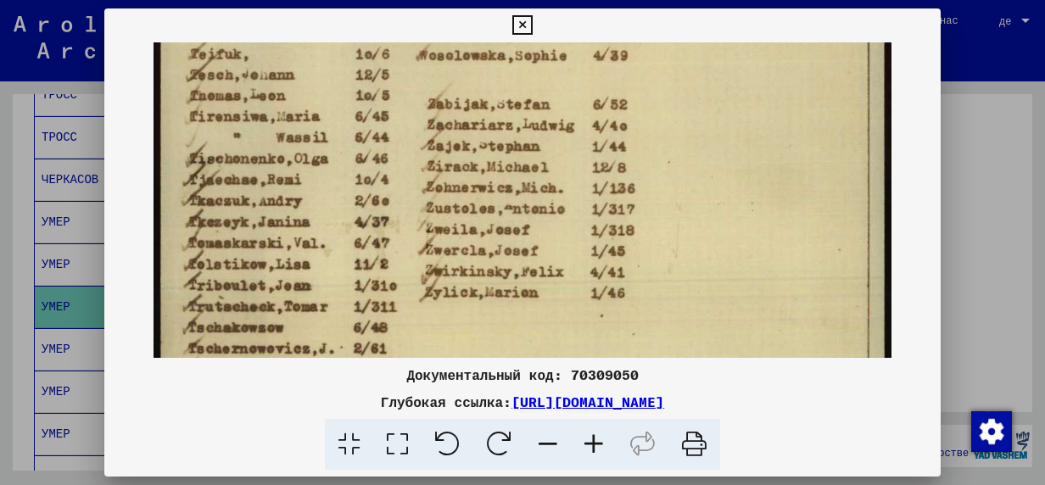
drag, startPoint x: 314, startPoint y: 200, endPoint x: 326, endPoint y: 156, distance: 45.7
click at [326, 156] on img at bounding box center [523, 386] width 738 height 1037
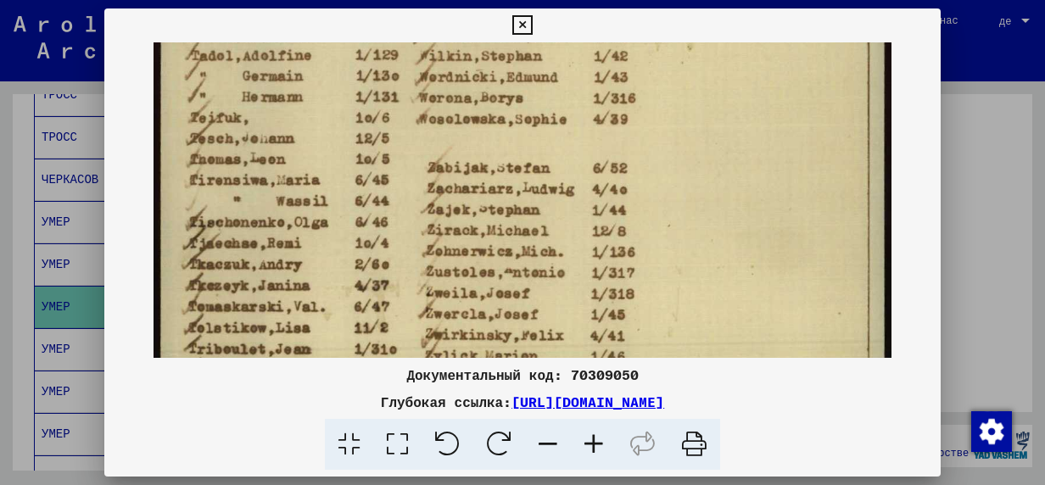
drag, startPoint x: 528, startPoint y: 238, endPoint x: 527, endPoint y: 307, distance: 69.6
click at [527, 307] on img at bounding box center [523, 449] width 738 height 1037
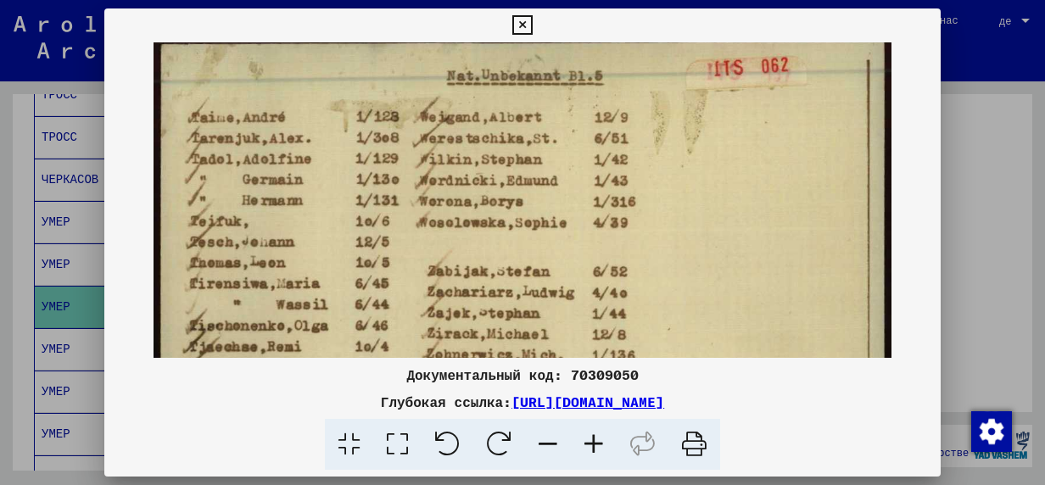
scroll to position [0, 0]
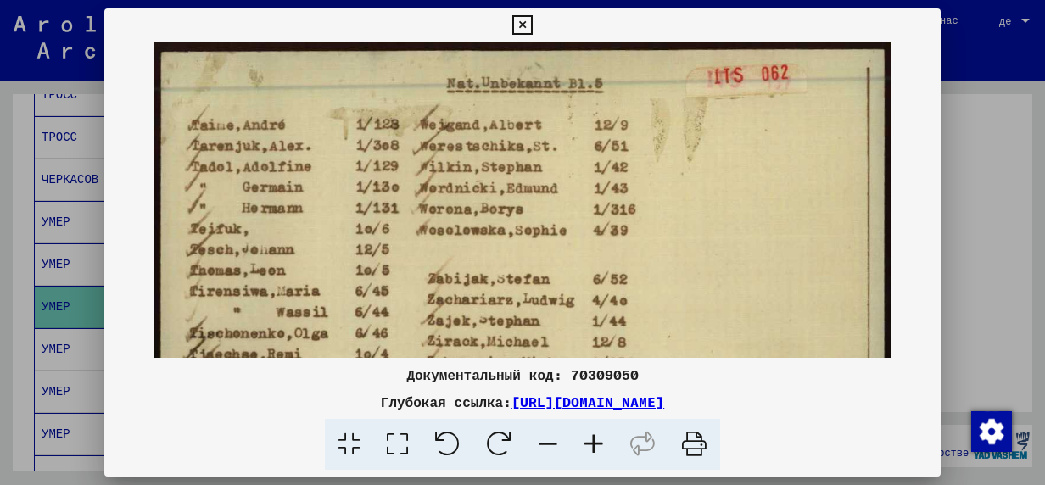
drag, startPoint x: 527, startPoint y: 195, endPoint x: 524, endPoint y: 313, distance: 118.0
drag, startPoint x: 509, startPoint y: 183, endPoint x: 511, endPoint y: 234, distance: 50.9
click at [524, 24] on icon at bounding box center [522, 25] width 20 height 20
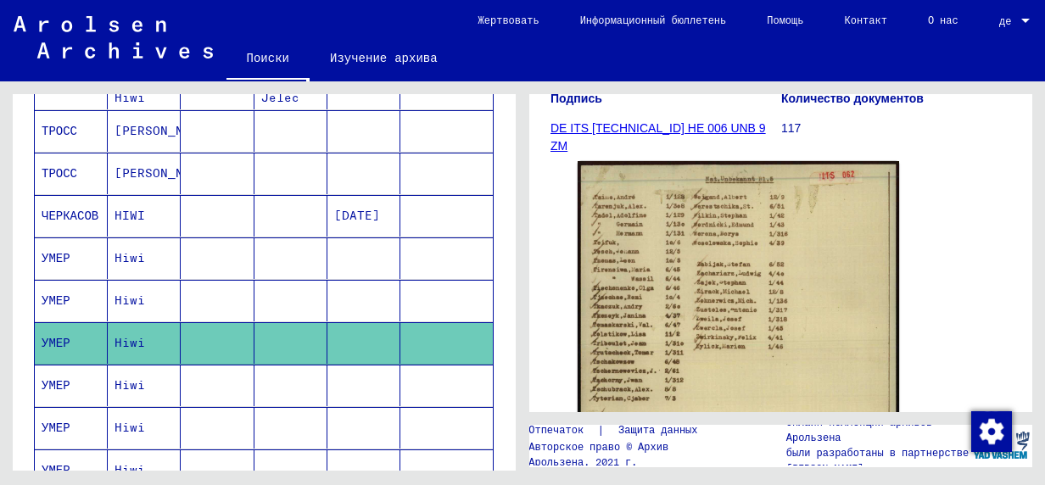
scroll to position [652, 0]
